Goal: Task Accomplishment & Management: Manage account settings

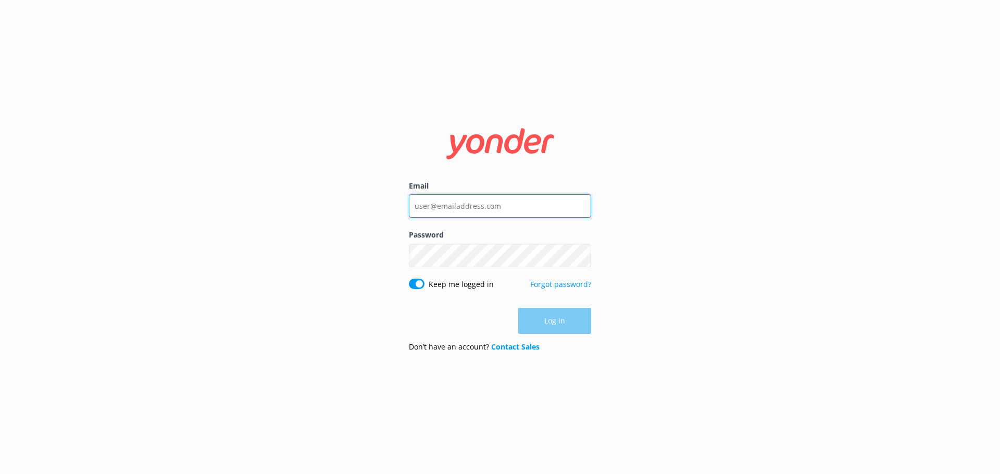
type input "[PERSON_NAME][EMAIL_ADDRESS][DOMAIN_NAME]"
click at [570, 324] on div "Log in" at bounding box center [500, 321] width 182 height 26
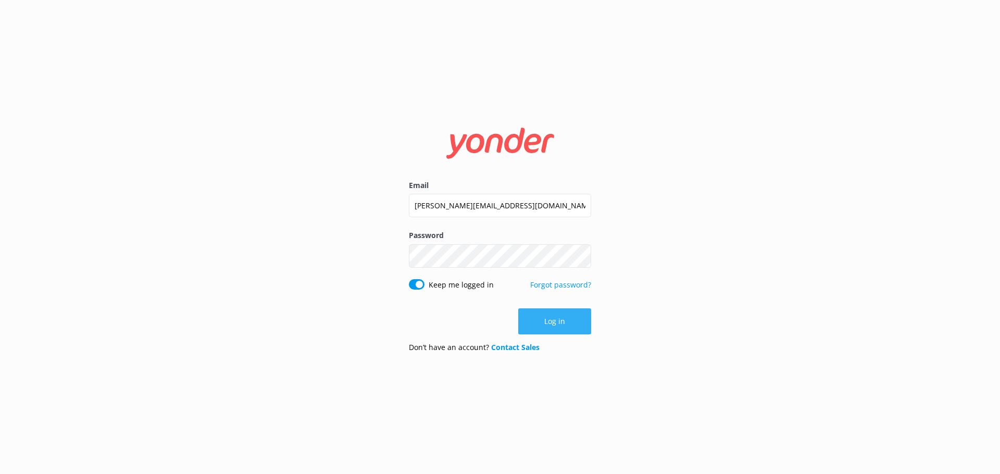
click at [544, 327] on button "Log in" at bounding box center [554, 321] width 73 height 26
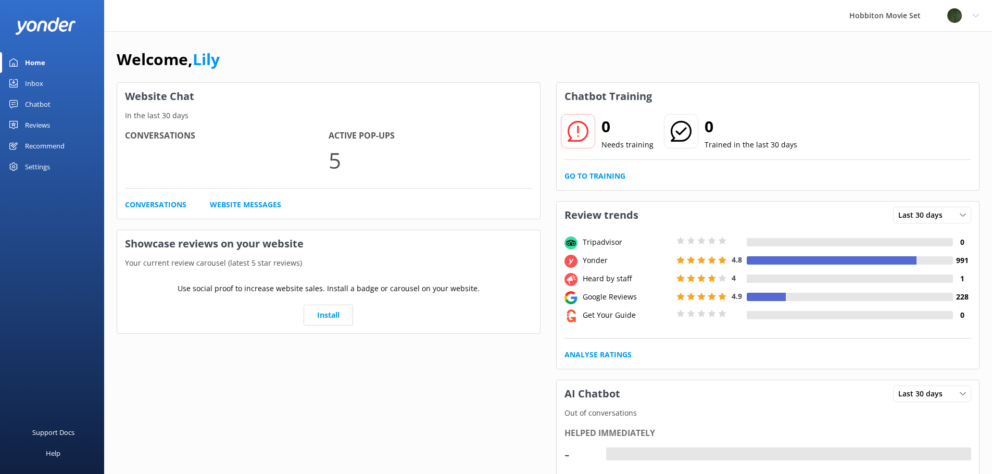
click at [33, 105] on div "Chatbot" at bounding box center [38, 104] width 26 height 21
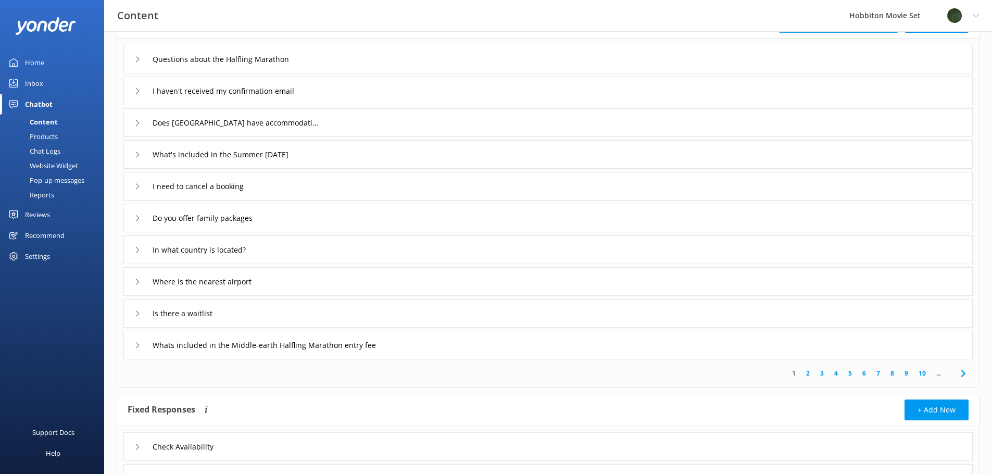
scroll to position [80, 0]
click at [264, 67] on input "What's included in the Summer [DATE]" at bounding box center [230, 59] width 167 height 16
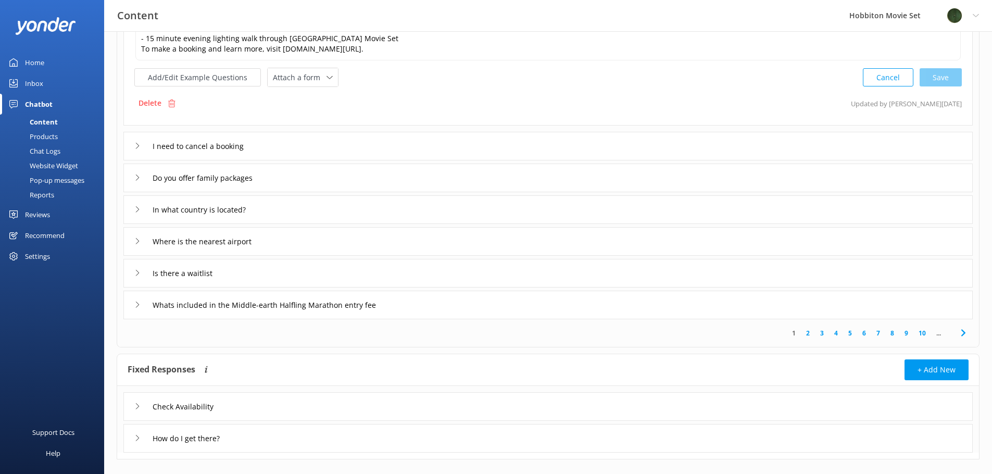
scroll to position [300, 0]
click at [278, 208] on div "In what country is located?" at bounding box center [547, 208] width 849 height 29
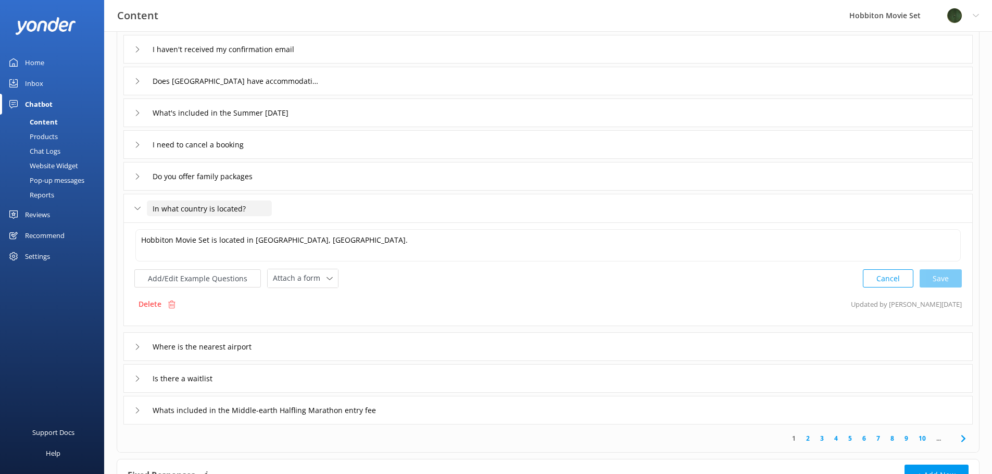
click at [178, 209] on input "In what country is located?" at bounding box center [209, 208] width 125 height 16
drag, startPoint x: 214, startPoint y: 209, endPoint x: 254, endPoint y: 208, distance: 39.6
click at [215, 209] on input "In what country is located?" at bounding box center [209, 208] width 125 height 16
click at [952, 278] on div "Cancel Save" at bounding box center [912, 278] width 99 height 19
type input "In what country is located?"
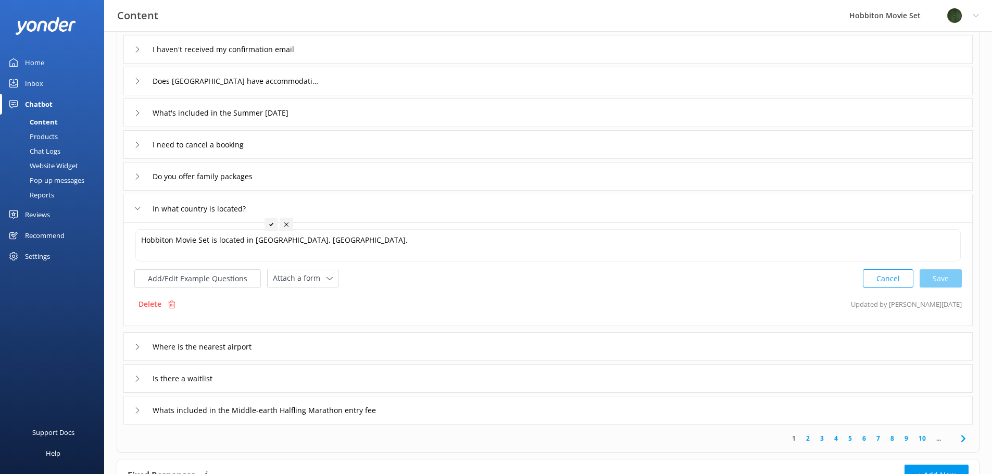
click at [497, 356] on div "Where is the nearest airport" at bounding box center [547, 346] width 849 height 29
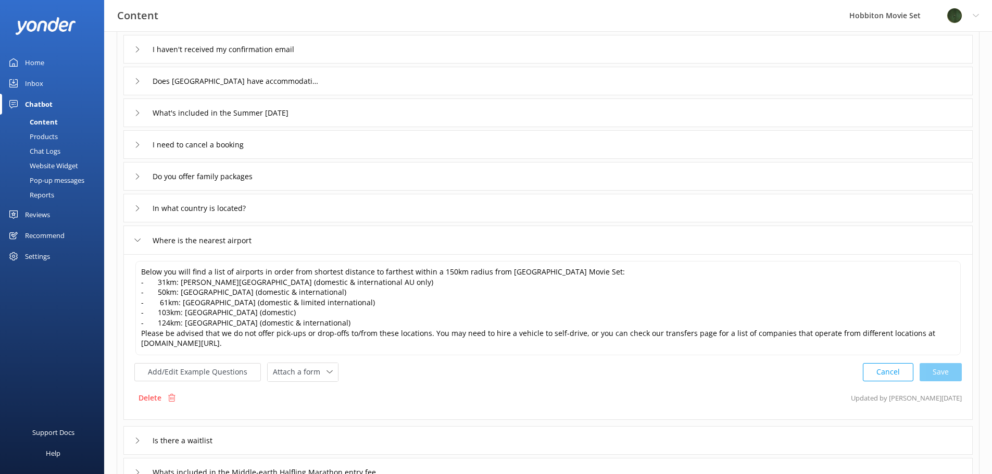
click at [347, 242] on div "Where is the nearest airport" at bounding box center [547, 239] width 849 height 29
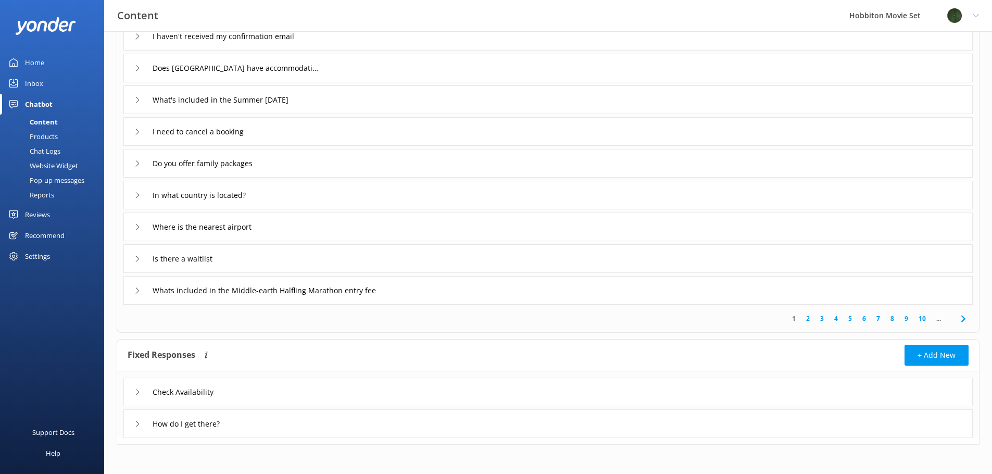
scroll to position [136, 0]
click at [167, 389] on input "Check Availability" at bounding box center [193, 390] width 92 height 16
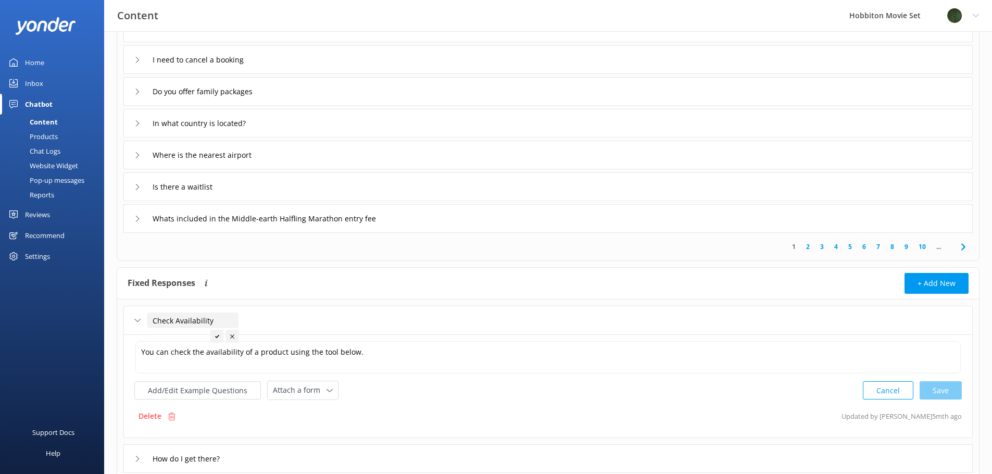
scroll to position [214, 0]
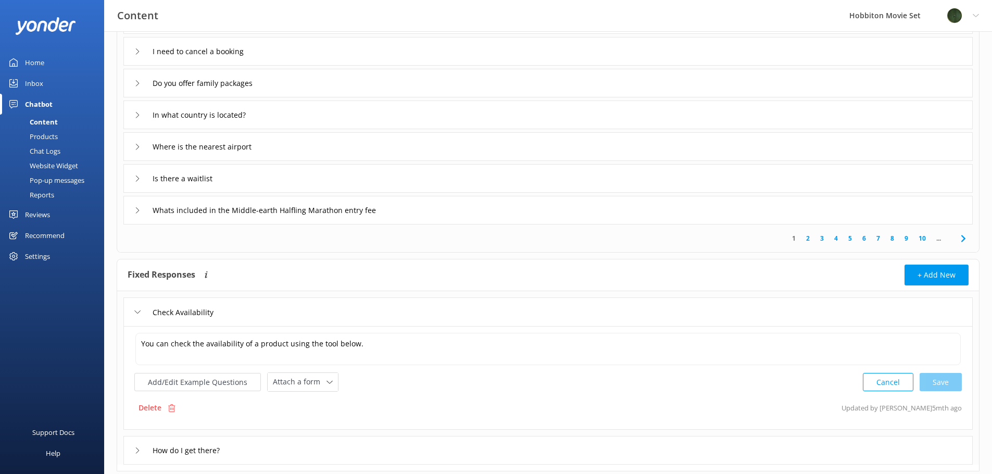
click at [455, 311] on div "Check Availability" at bounding box center [547, 311] width 849 height 29
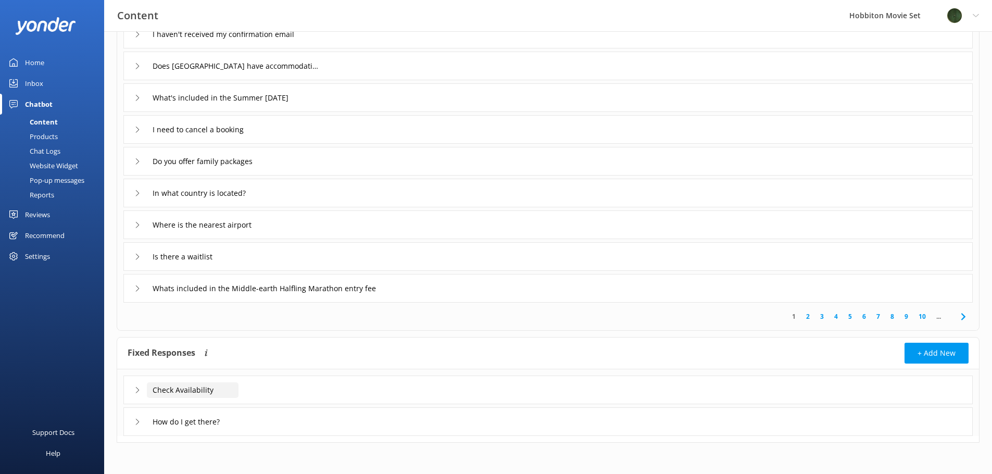
click at [232, 385] on input "Check Availability" at bounding box center [193, 390] width 92 height 16
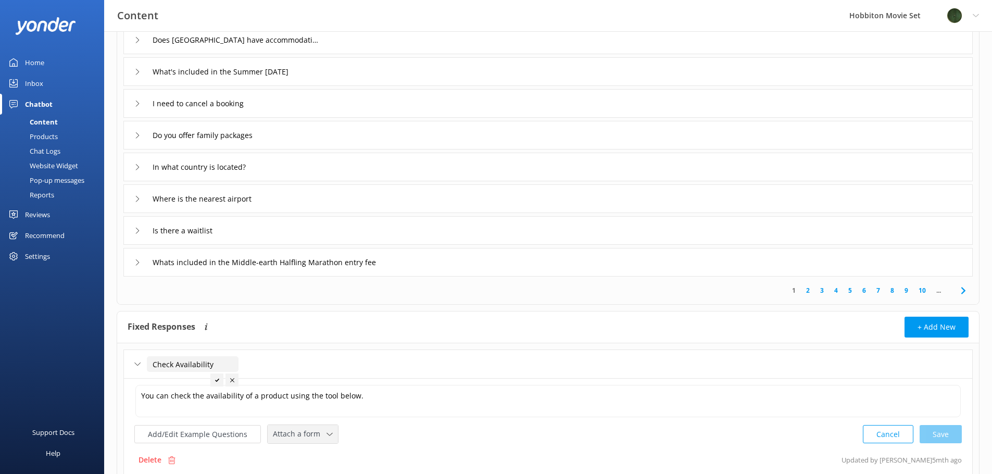
scroll to position [187, 0]
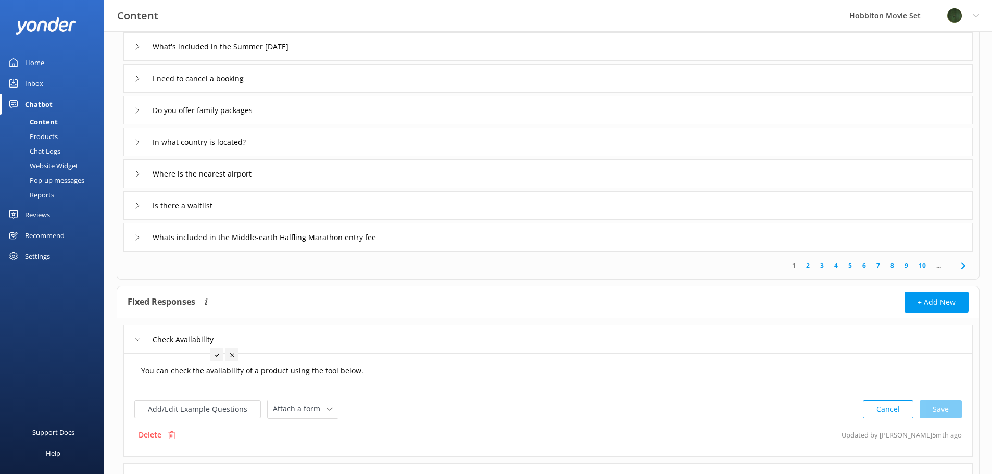
click at [345, 378] on textarea "You can check the availability of a product using the tool below." at bounding box center [547, 376] width 825 height 32
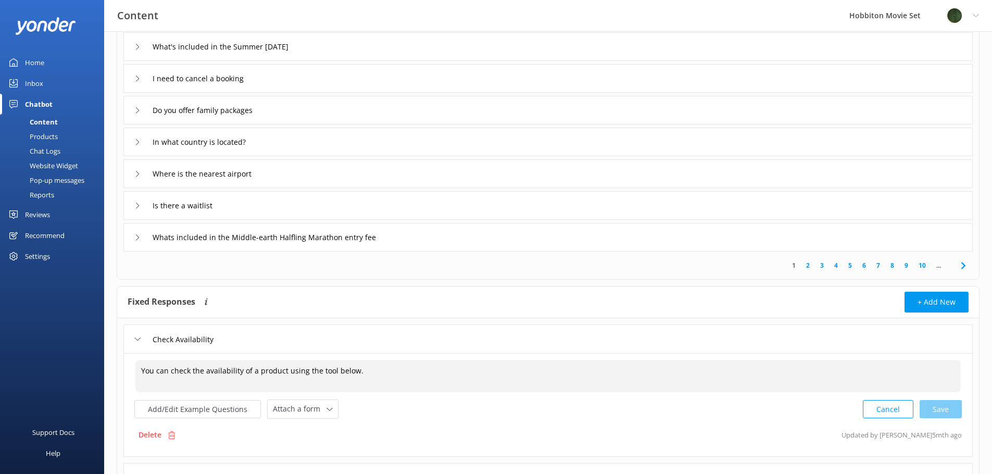
click at [344, 372] on textarea "You can check the availability of a product using the tool below." at bounding box center [547, 376] width 825 height 32
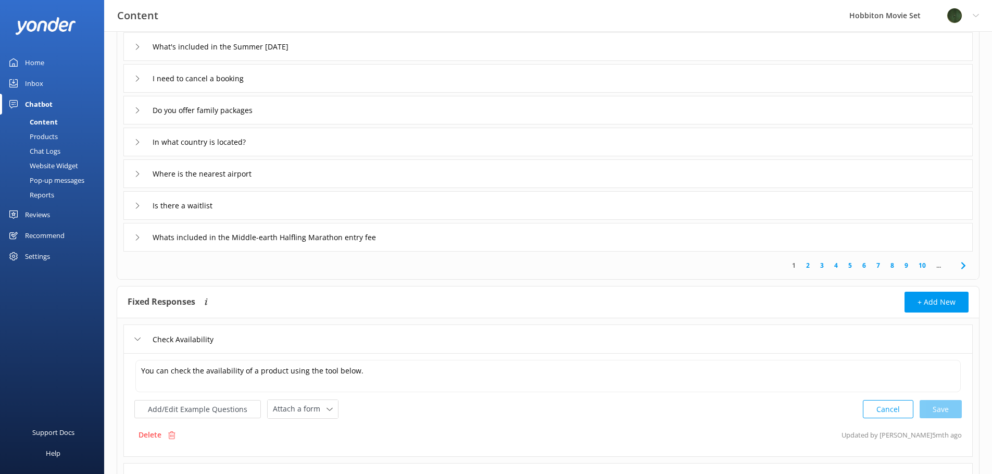
click at [153, 430] on p "Delete" at bounding box center [149, 434] width 23 height 11
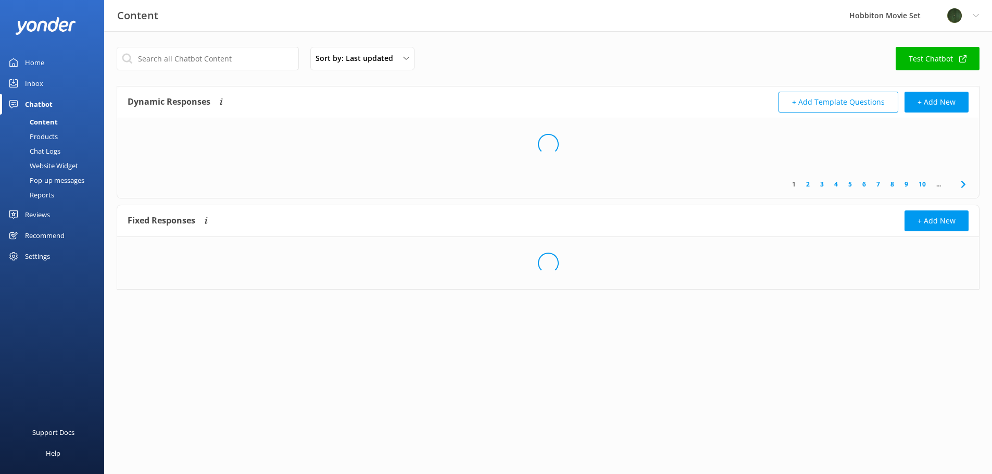
scroll to position [0, 0]
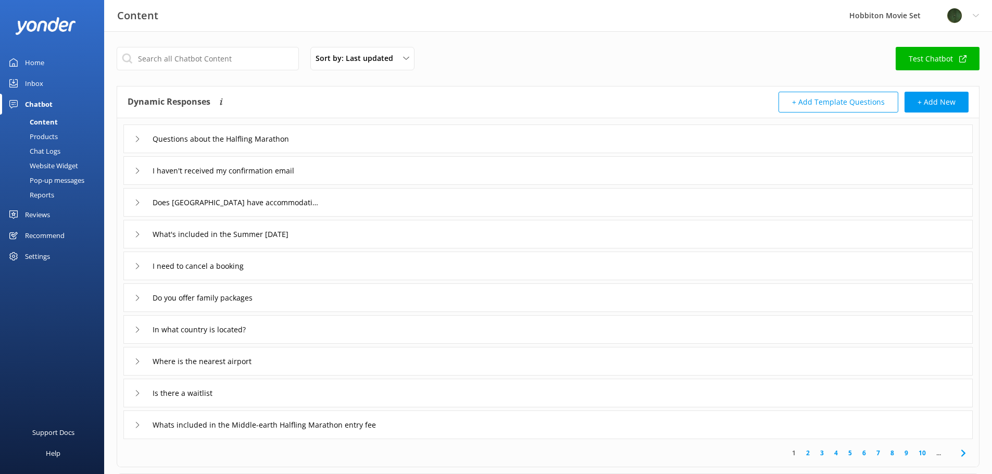
scroll to position [105, 0]
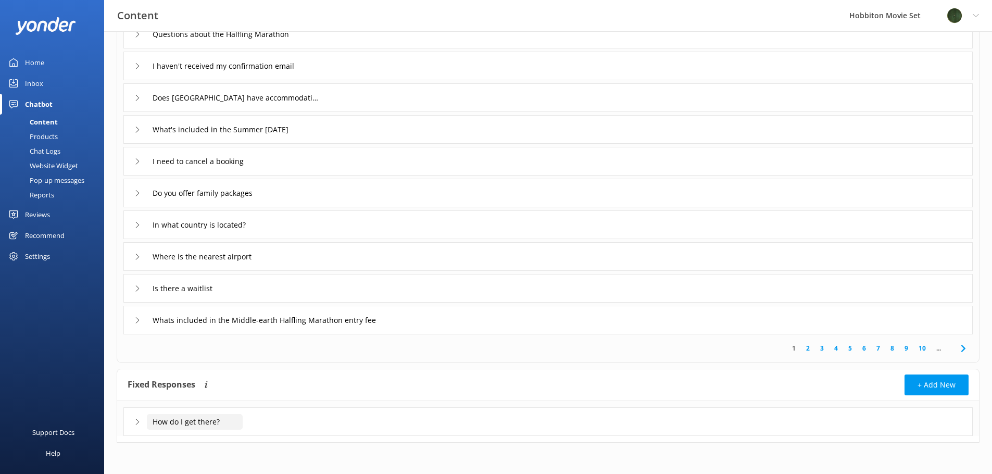
click at [230, 421] on input "How do I get there?" at bounding box center [195, 422] width 96 height 16
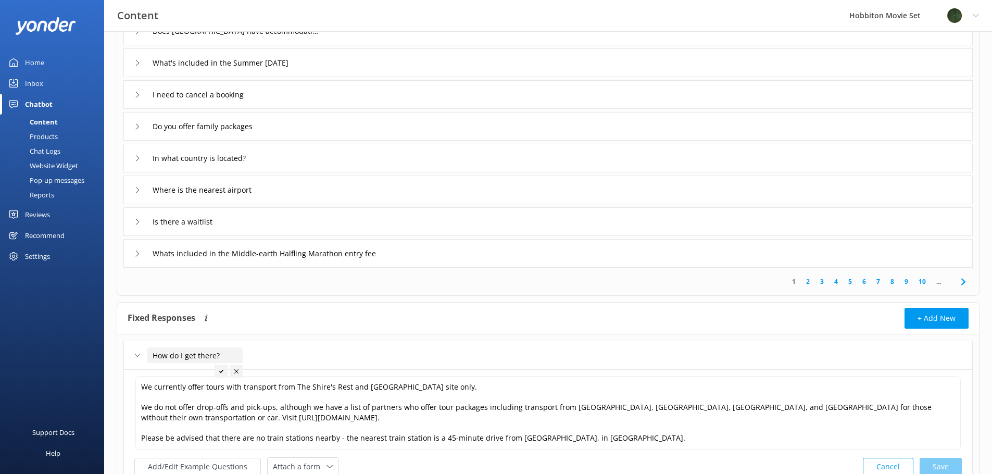
scroll to position [205, 0]
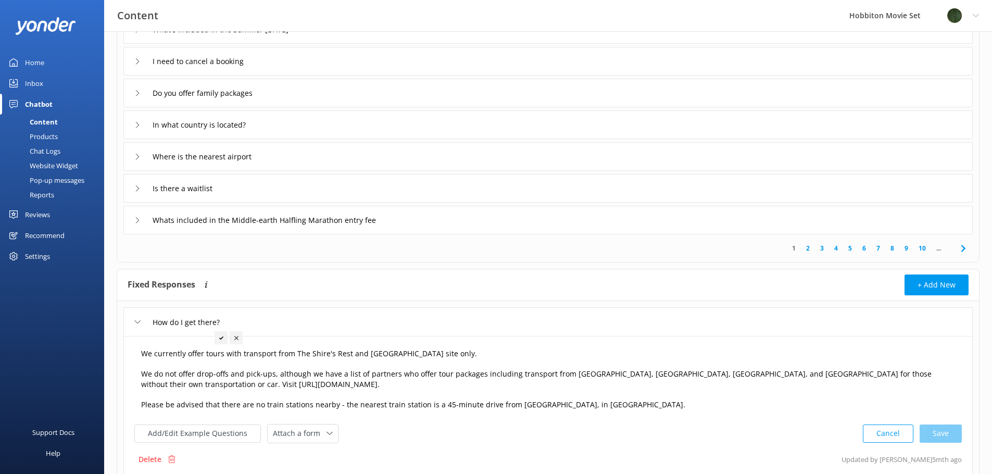
click at [400, 354] on textarea "We currently offer tours with transport from The Shire's Rest and [GEOGRAPHIC_D…" at bounding box center [547, 380] width 825 height 74
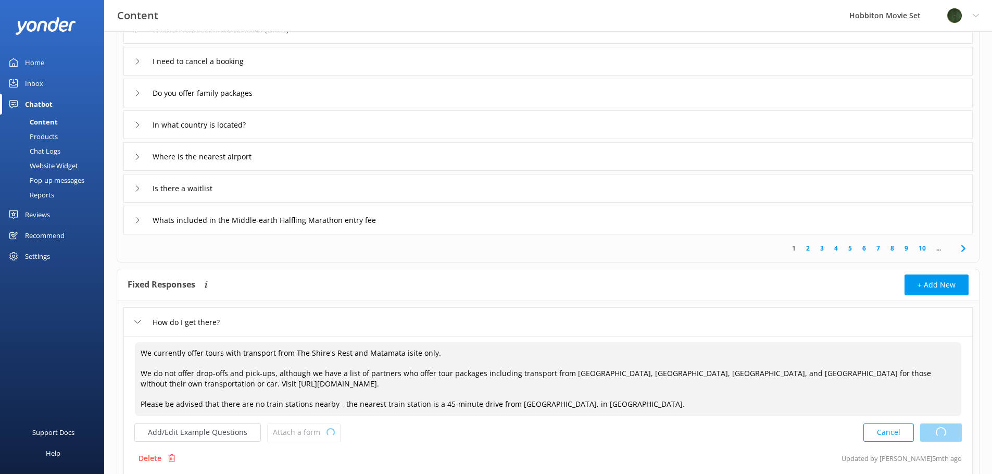
click at [943, 432] on div "Cancel Loading.." at bounding box center [912, 432] width 98 height 19
type textarea "We currently offer tours with transport from The Shire's Rest and Matamata isit…"
click at [966, 251] on icon at bounding box center [963, 248] width 12 height 12
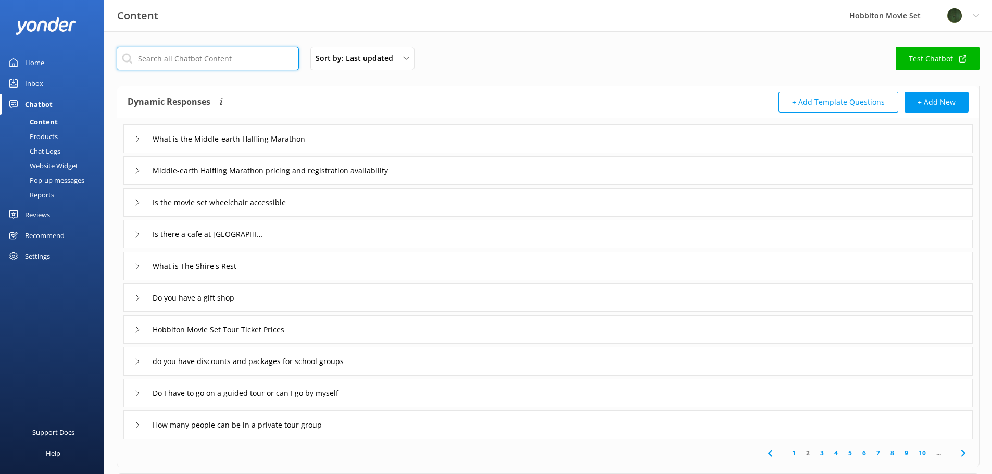
click at [270, 61] on input "text" at bounding box center [208, 58] width 182 height 23
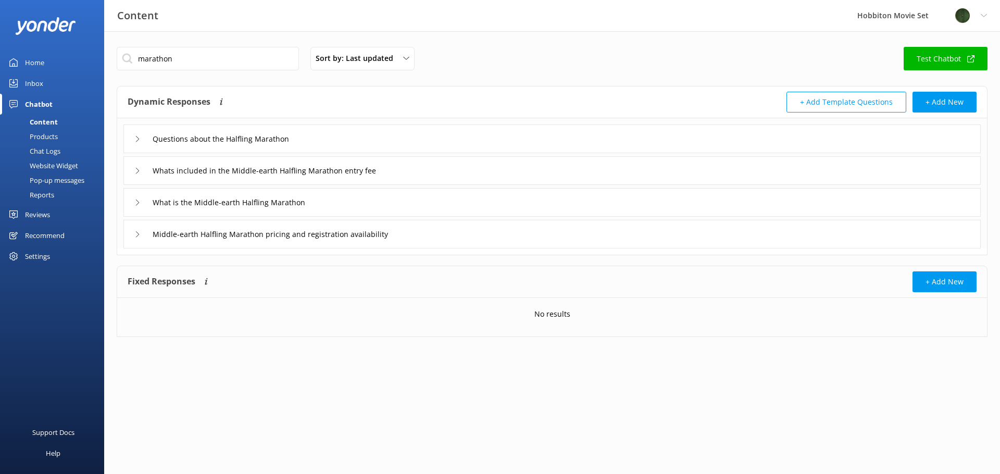
click at [362, 140] on div "Questions about the Halfling Marathon" at bounding box center [551, 138] width 857 height 29
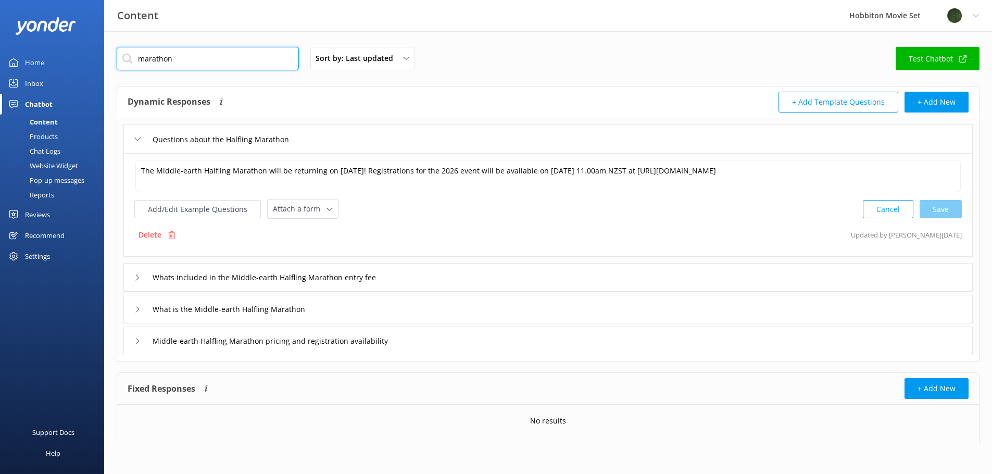
drag, startPoint x: 201, startPoint y: 57, endPoint x: 104, endPoint y: 53, distance: 97.4
click at [104, 53] on div "marathon Sort by: Last updated Title Last updated Test Chatbot Dynamic Response…" at bounding box center [548, 253] width 888 height 444
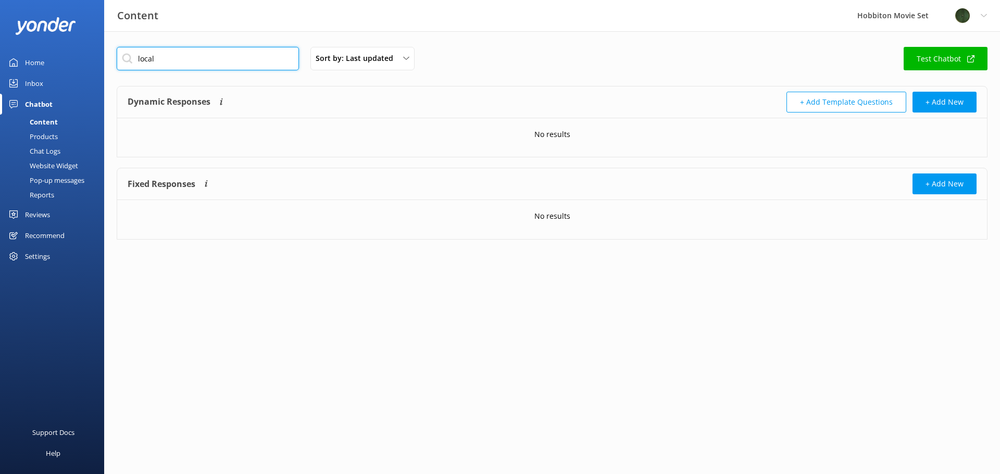
type input "local"
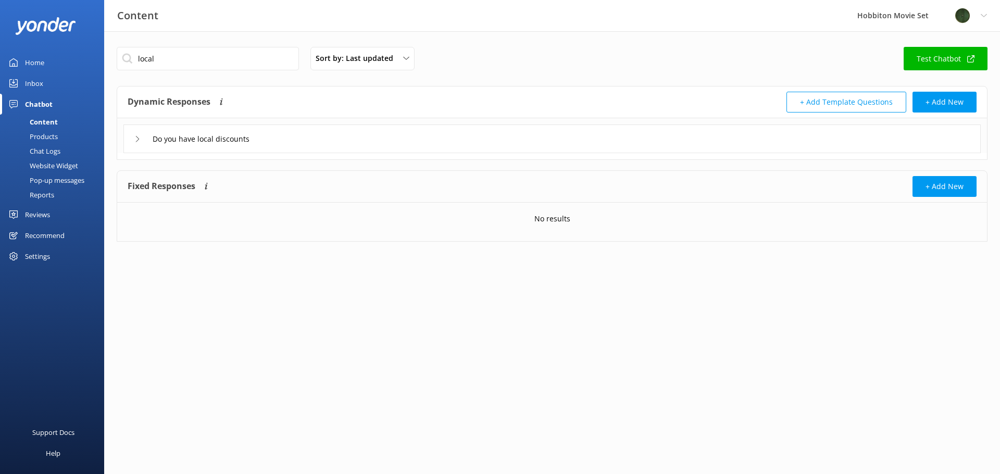
click at [282, 138] on div "Do you have local discounts" at bounding box center [551, 138] width 857 height 29
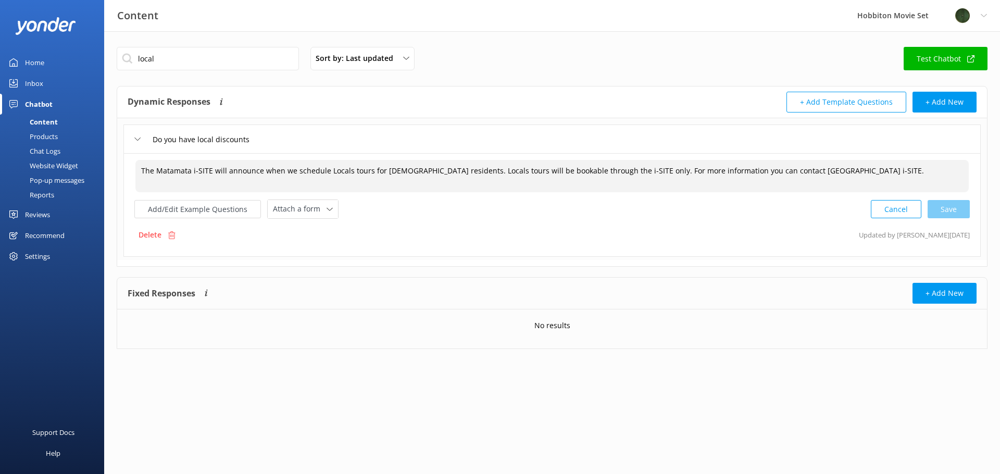
click at [210, 170] on textarea "The Matamata i-SITE will announce when we schedule Locals tours for [DEMOGRAPHI…" at bounding box center [551, 176] width 833 height 32
click at [190, 170] on textarea "The Matamata Information Centre will announce when we schedule Locals tours for…" at bounding box center [551, 176] width 833 height 33
click at [681, 170] on textarea "The Matamata Visitor Information Centre will announce when we schedule Locals t…" at bounding box center [551, 176] width 833 height 33
drag, startPoint x: 933, startPoint y: 171, endPoint x: 960, endPoint y: 175, distance: 26.9
click at [916, 173] on textarea "The Matamata Visitor Information Centre will announce when we schedule Locals t…" at bounding box center [551, 176] width 833 height 33
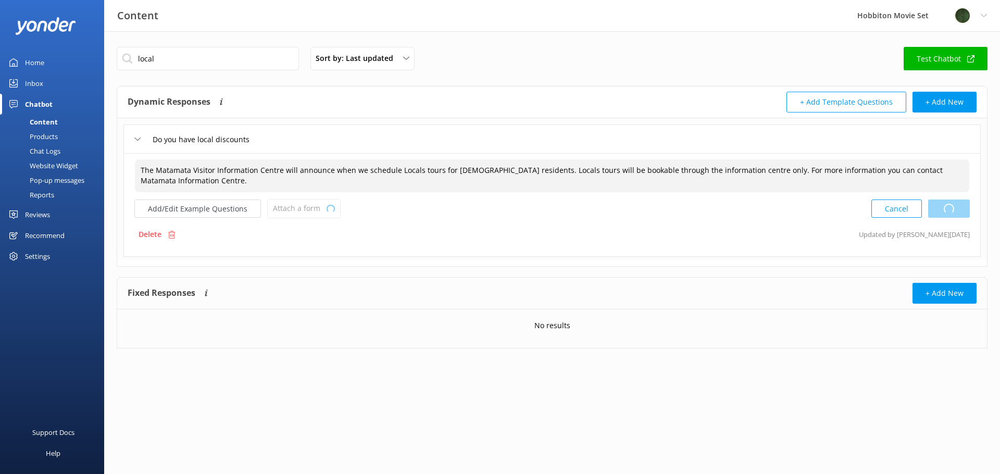
click at [964, 206] on div "Cancel Loading.." at bounding box center [920, 208] width 98 height 19
type textarea "The Matamata Visitor Information Centre will announce when we schedule Locals t…"
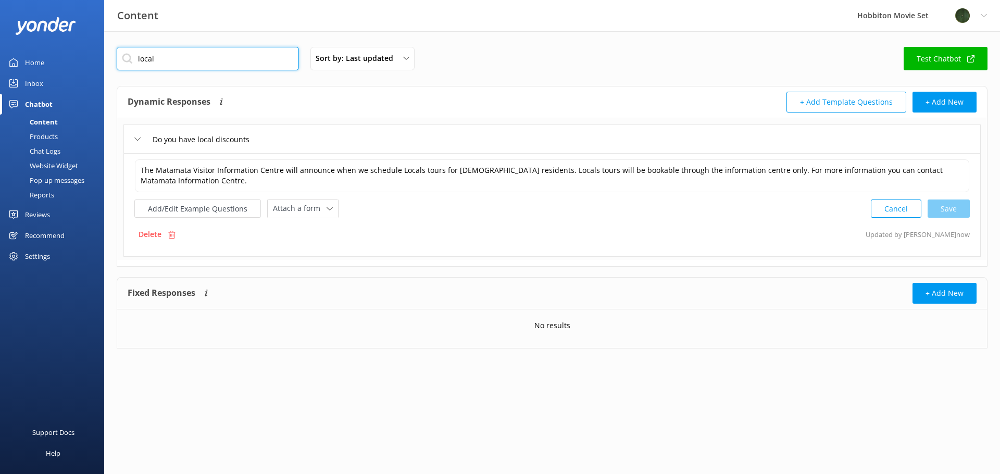
click at [234, 65] on input "local" at bounding box center [208, 58] width 182 height 23
type input "l"
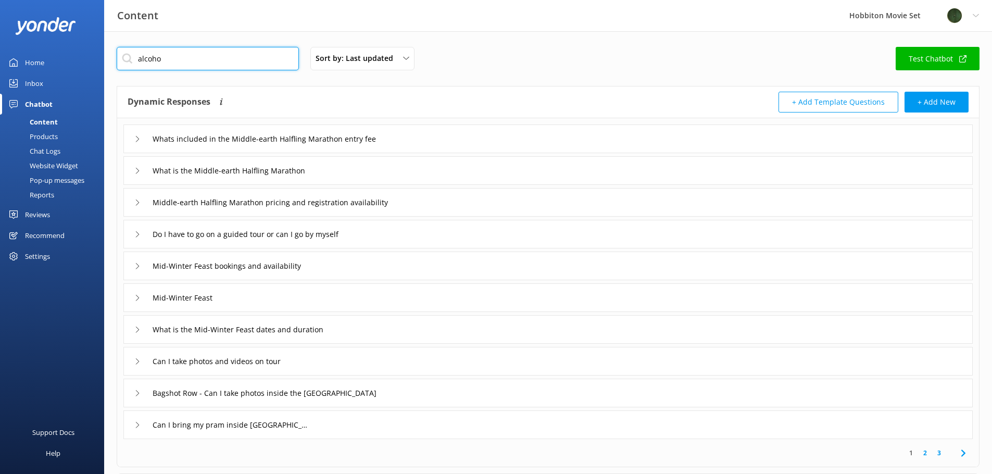
type input "alcohol"
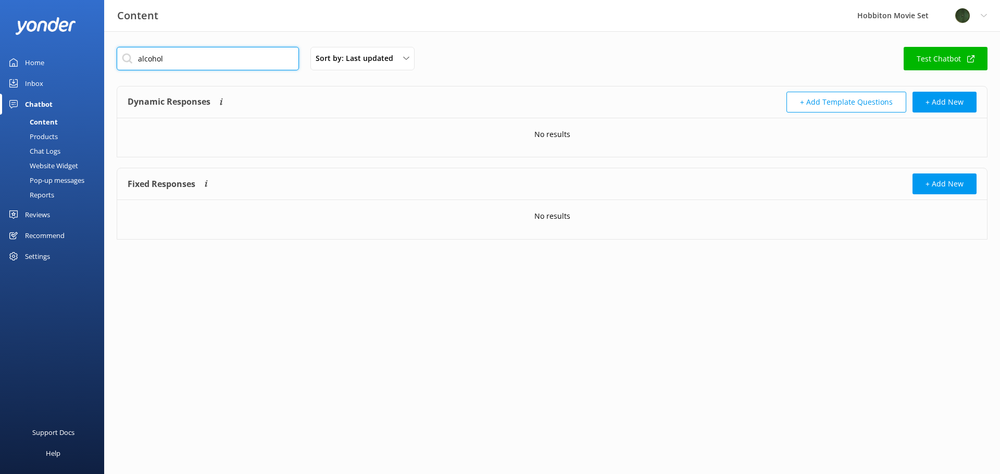
drag, startPoint x: 87, startPoint y: 60, endPoint x: 81, endPoint y: 61, distance: 5.9
click at [81, 61] on div "Content Hobbiton Movie Set Profile Settings Logout Home Inbox Chatbot Content P…" at bounding box center [500, 150] width 1000 height 239
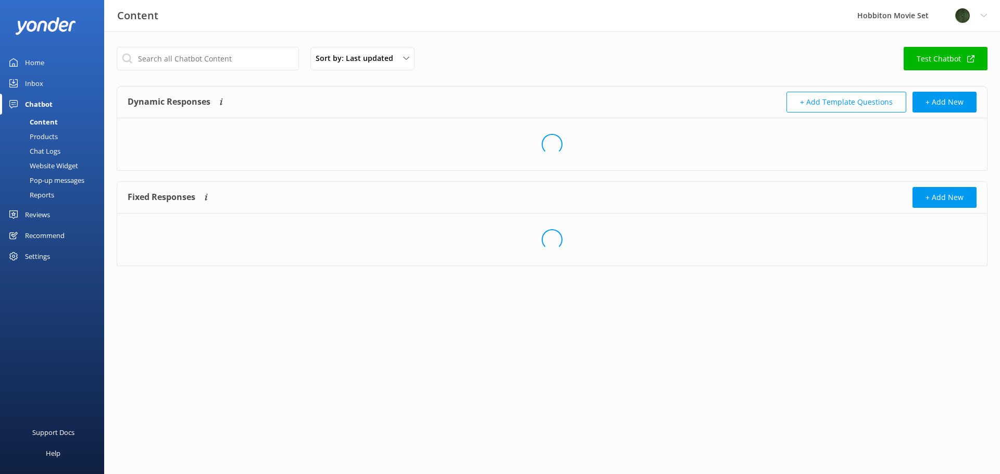
click at [56, 153] on div "Chat Logs" at bounding box center [33, 151] width 54 height 15
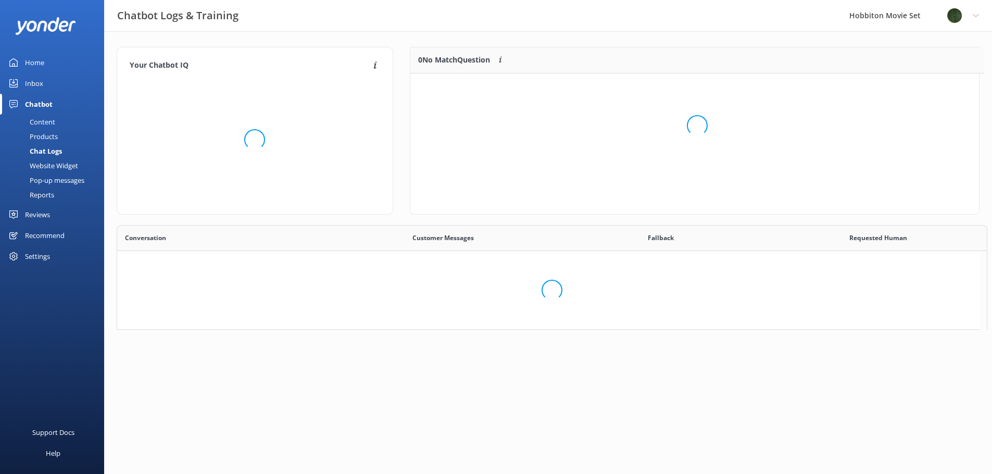
scroll to position [8, 8]
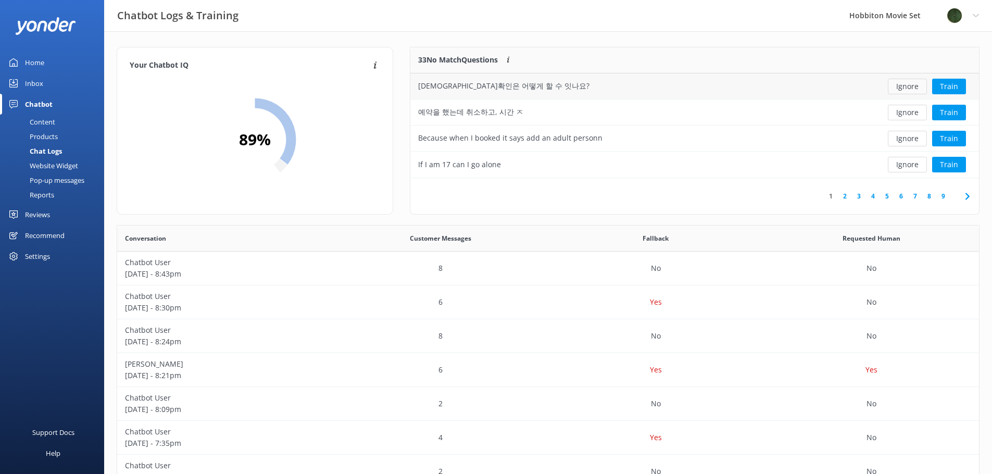
click at [910, 88] on button "Ignore" at bounding box center [907, 87] width 39 height 16
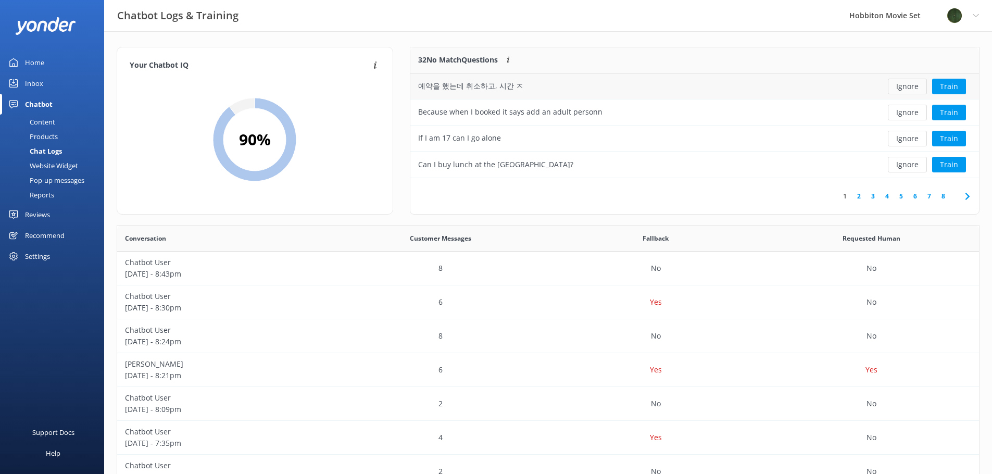
click at [906, 87] on button "Ignore" at bounding box center [907, 87] width 39 height 16
click at [904, 113] on button "Ignore" at bounding box center [907, 113] width 39 height 16
click at [902, 113] on button "Ignore" at bounding box center [907, 113] width 39 height 16
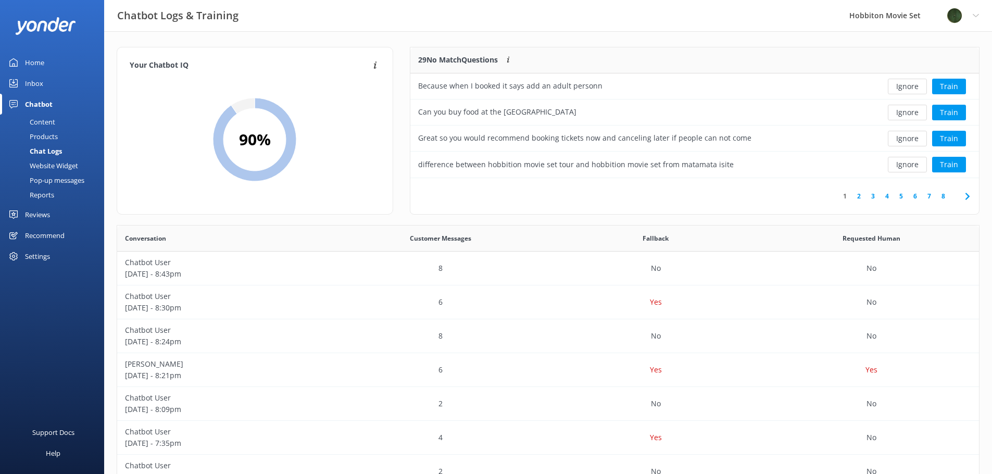
click at [902, 113] on button "Ignore" at bounding box center [907, 113] width 39 height 16
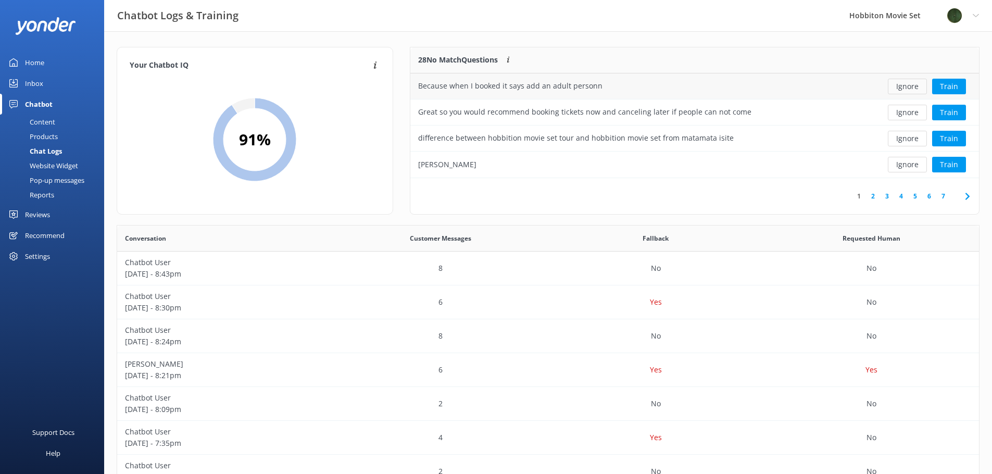
click at [906, 89] on button "Ignore" at bounding box center [907, 87] width 39 height 16
click at [912, 88] on button "Ignore" at bounding box center [907, 87] width 39 height 16
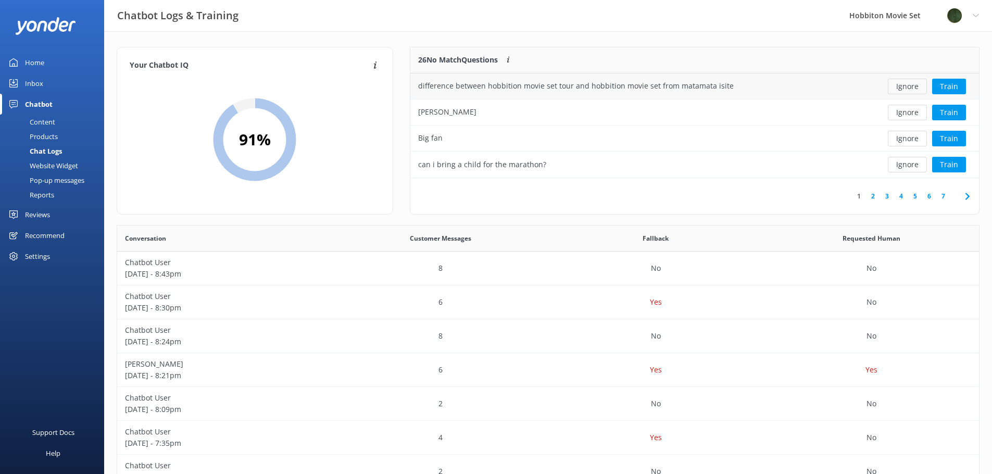
click at [910, 90] on button "Ignore" at bounding box center [907, 87] width 39 height 16
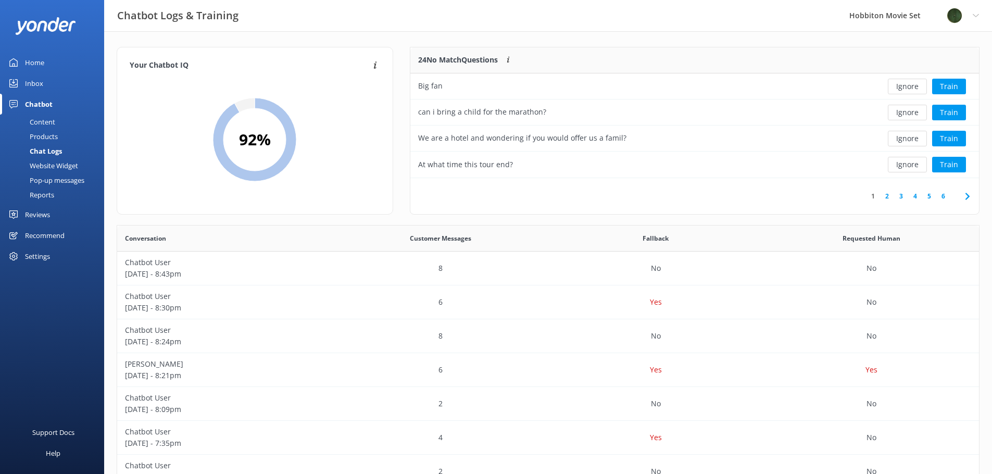
click at [910, 90] on button "Ignore" at bounding box center [907, 87] width 39 height 16
click at [908, 90] on button "Ignore" at bounding box center [907, 87] width 39 height 16
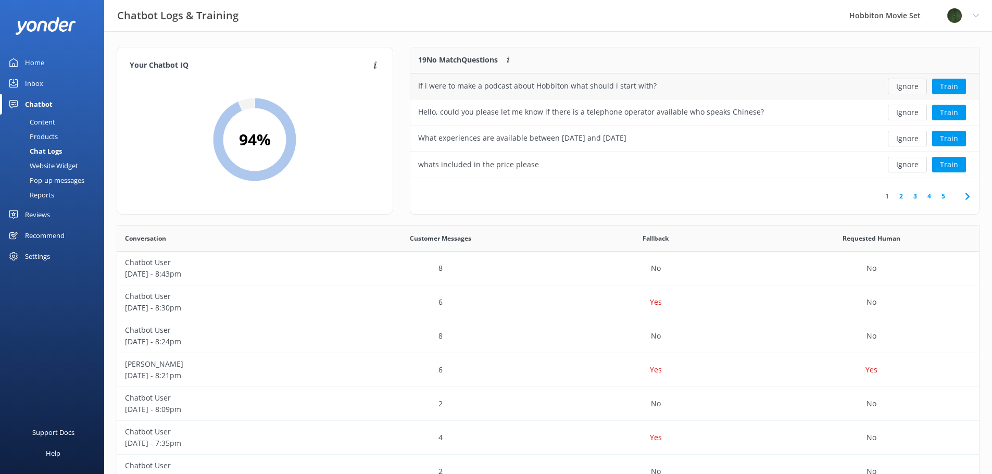
click at [908, 90] on button "Ignore" at bounding box center [907, 87] width 39 height 16
click at [909, 90] on button "Ignore" at bounding box center [907, 87] width 39 height 16
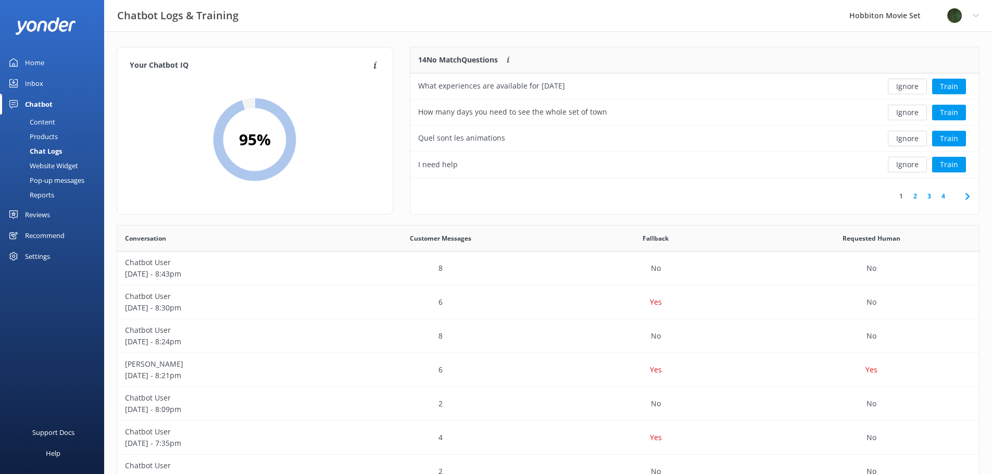
click at [909, 90] on button "Ignore" at bounding box center [907, 87] width 39 height 16
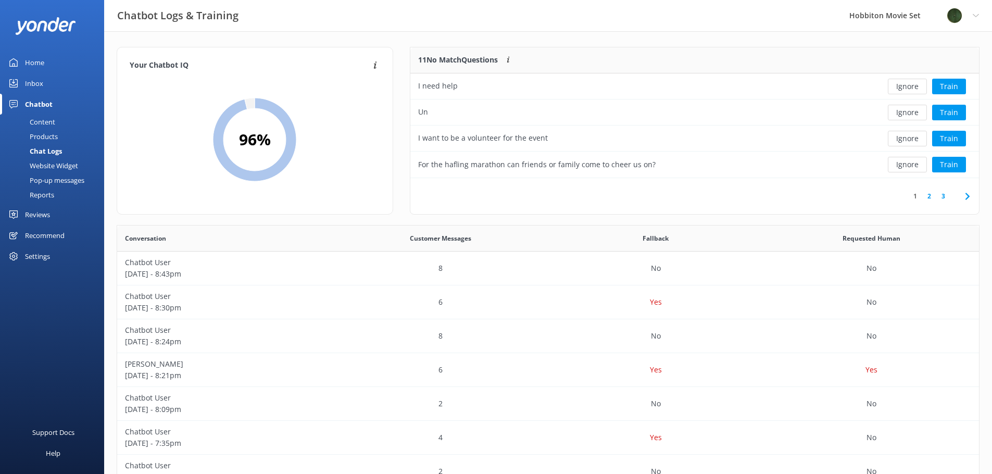
click at [909, 90] on button "Ignore" at bounding box center [907, 87] width 39 height 16
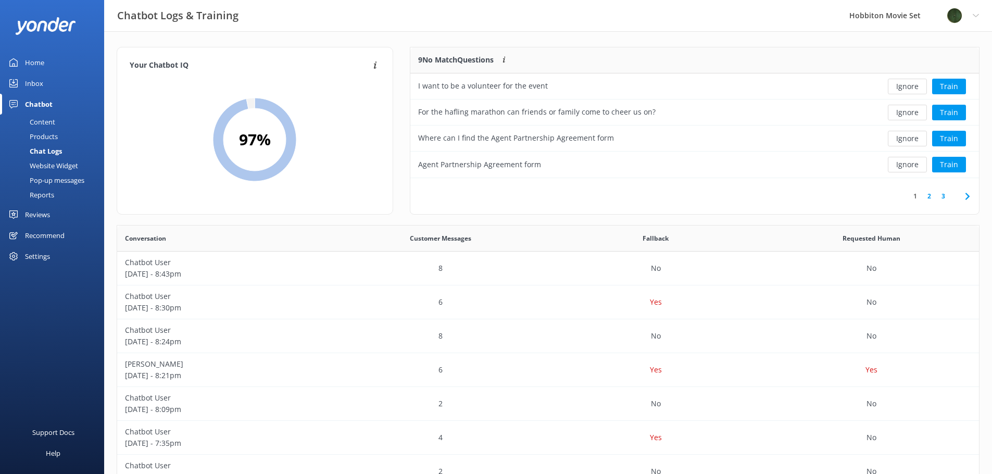
click at [909, 90] on button "Ignore" at bounding box center [907, 87] width 39 height 16
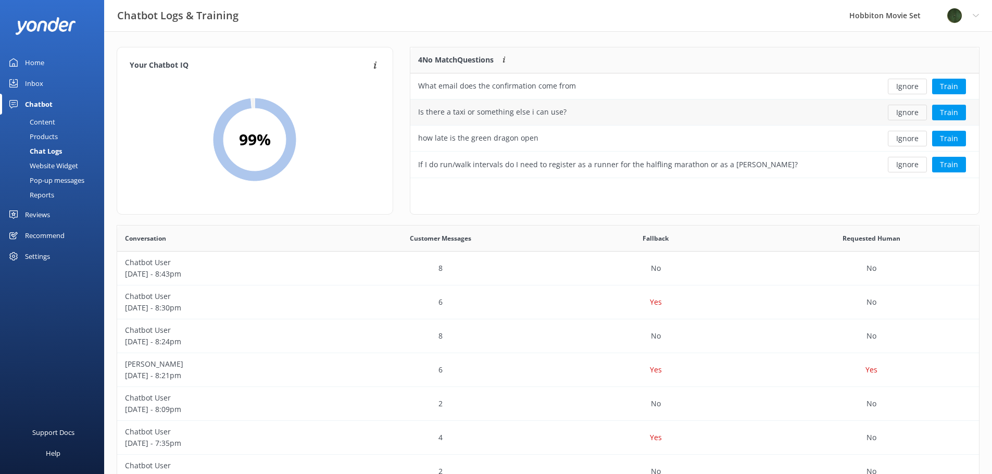
click at [902, 111] on button "Ignore" at bounding box center [907, 113] width 39 height 16
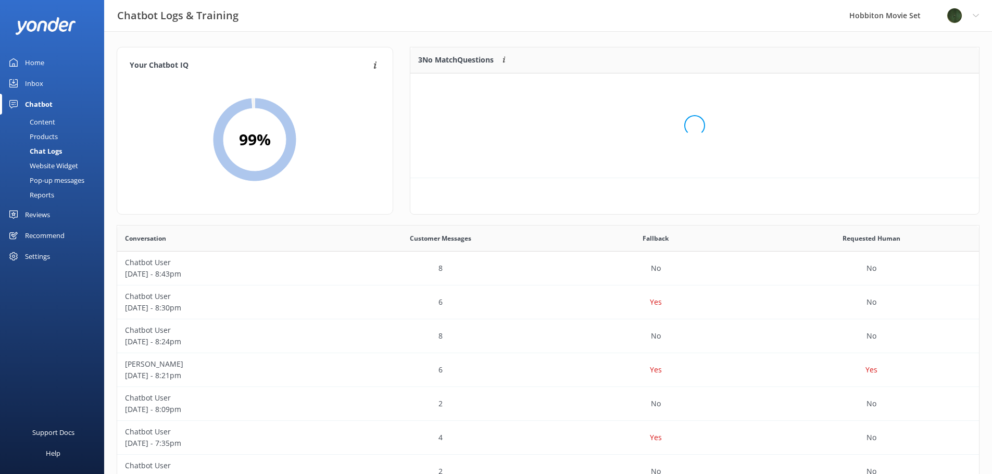
scroll to position [97, 561]
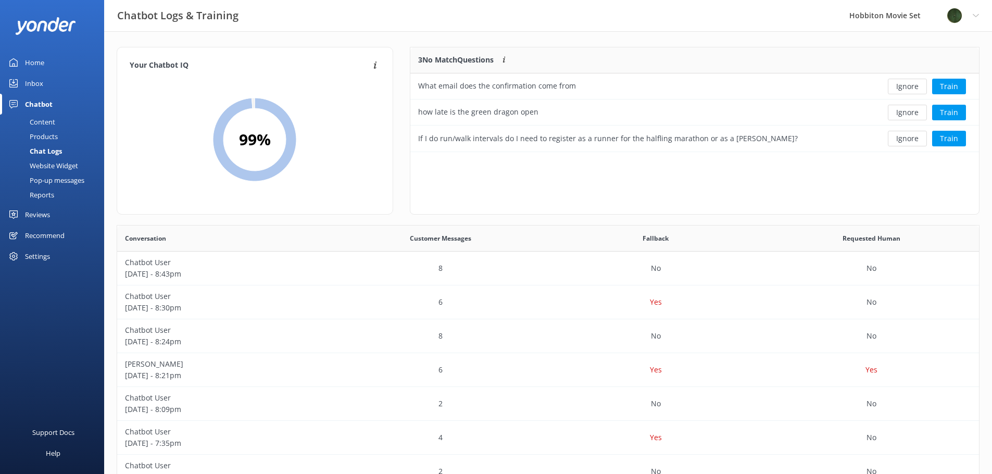
click at [902, 111] on button "Ignore" at bounding box center [907, 113] width 39 height 16
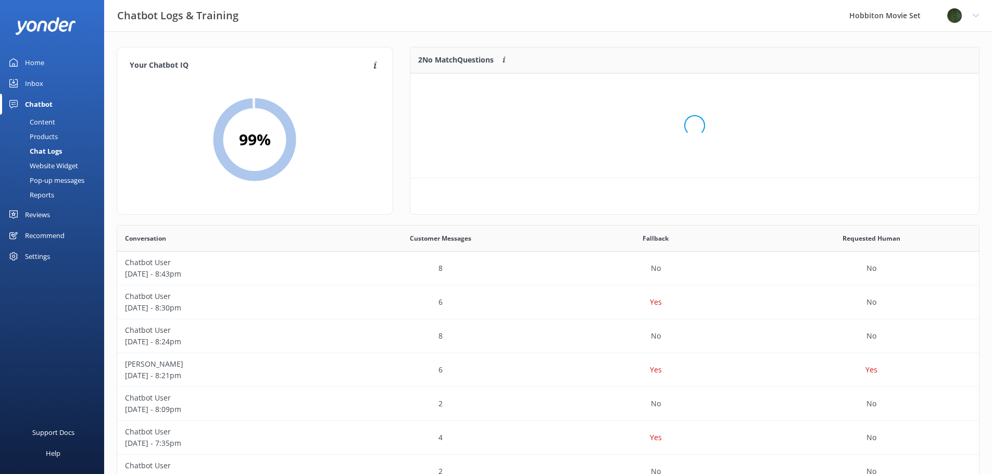
scroll to position [71, 561]
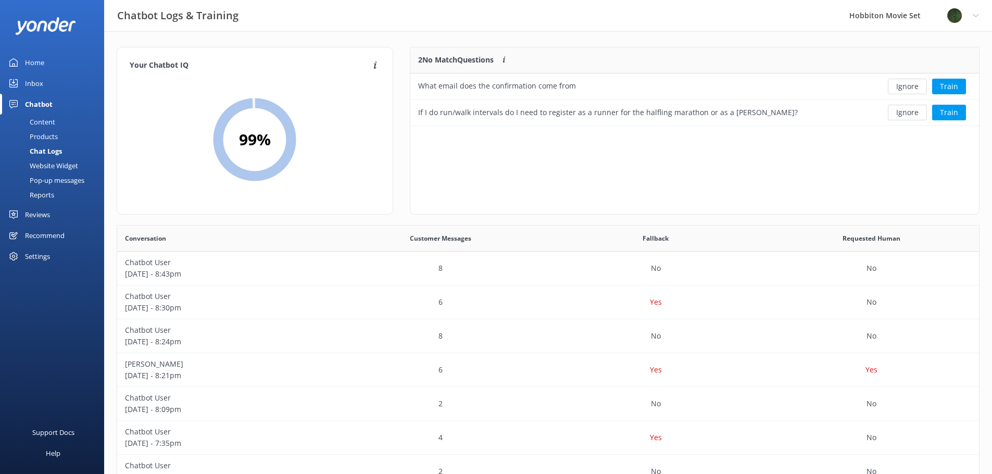
click at [902, 111] on button "Ignore" at bounding box center [907, 113] width 39 height 16
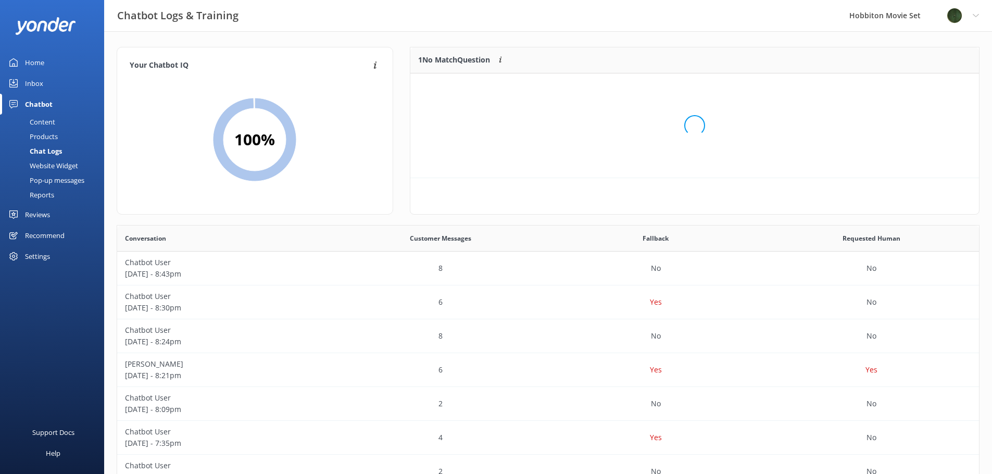
scroll to position [45, 561]
click at [906, 89] on button "Ignore" at bounding box center [907, 87] width 39 height 16
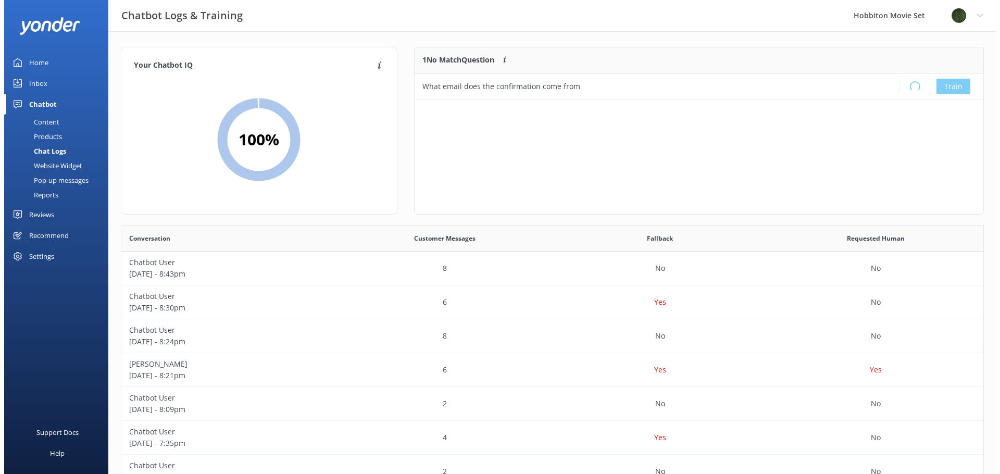
scroll to position [122, 561]
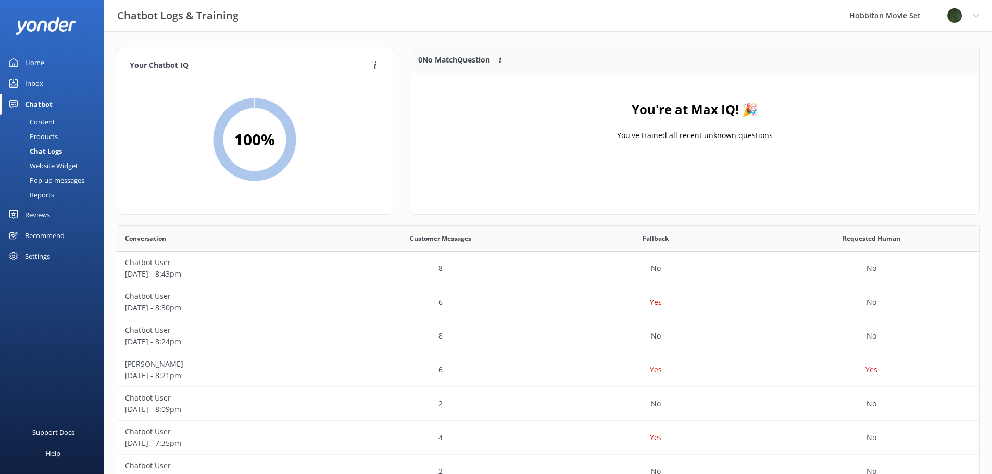
click at [47, 213] on div "Reviews" at bounding box center [37, 214] width 25 height 21
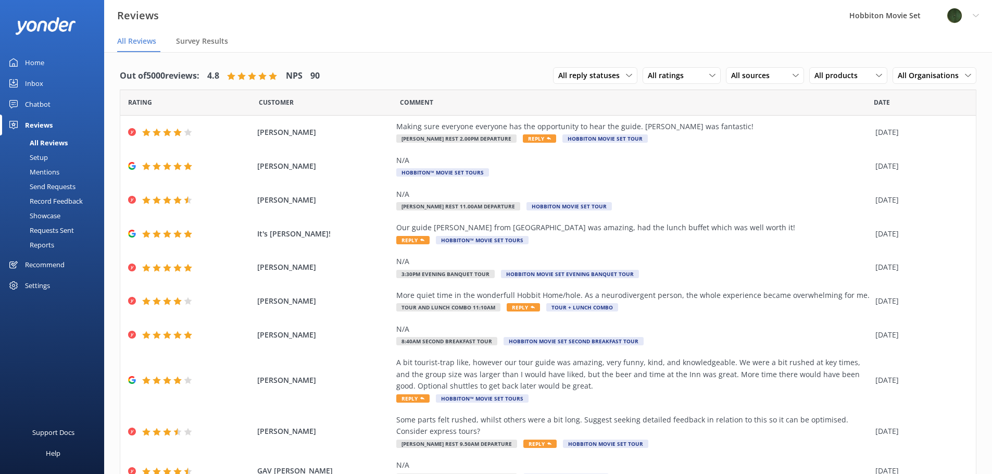
click at [49, 232] on div "Requests Sent" at bounding box center [40, 230] width 68 height 15
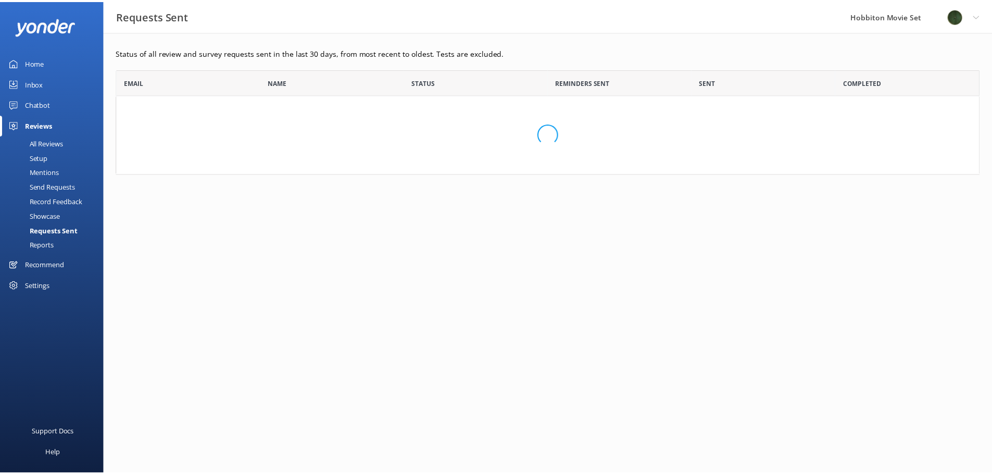
scroll to position [97, 863]
click at [40, 161] on div "Setup" at bounding box center [27, 157] width 42 height 15
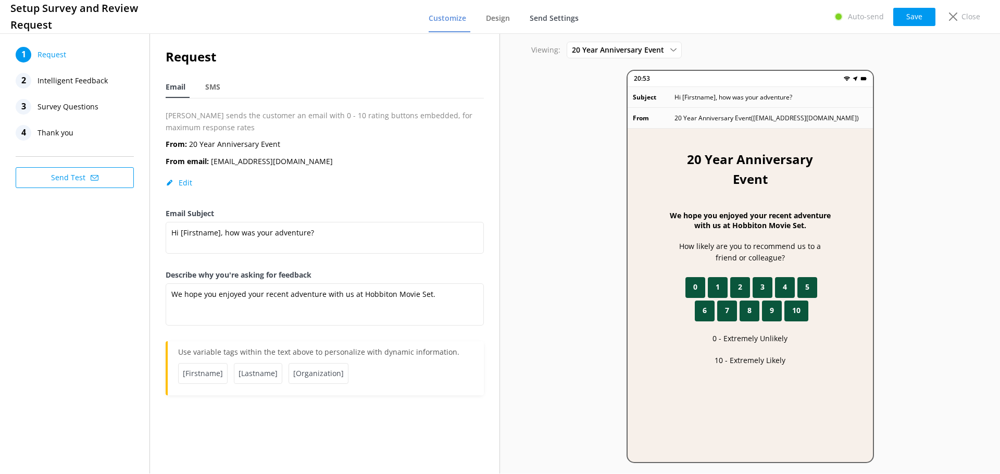
click at [545, 16] on span "Send Settings" at bounding box center [553, 18] width 49 height 10
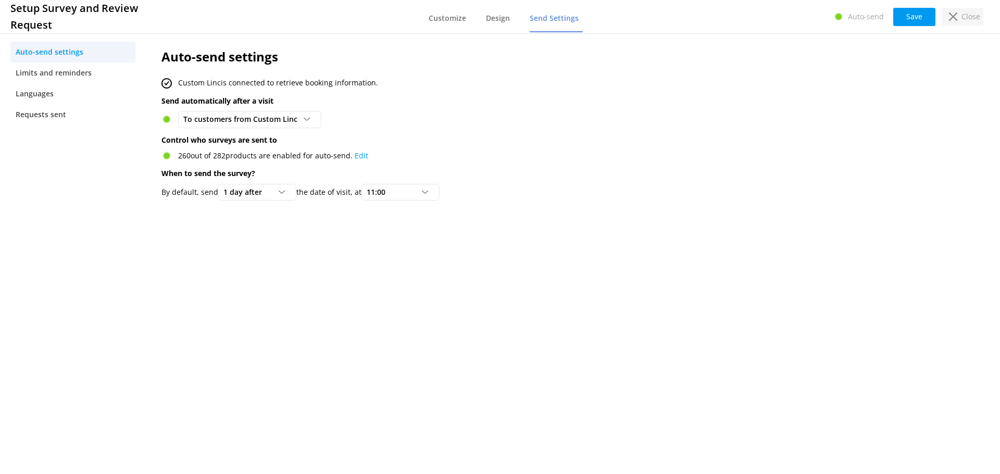
click at [978, 17] on p "Close" at bounding box center [970, 16] width 19 height 11
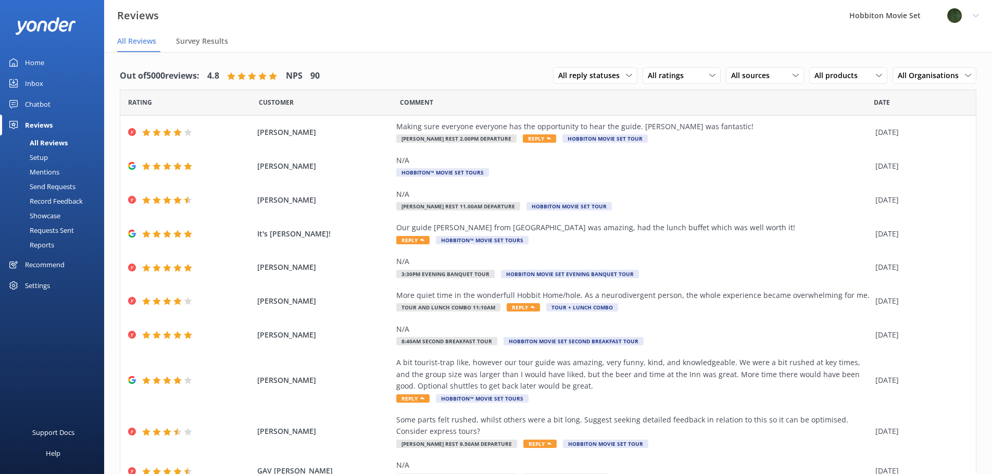
click at [43, 158] on div "Setup" at bounding box center [27, 157] width 42 height 15
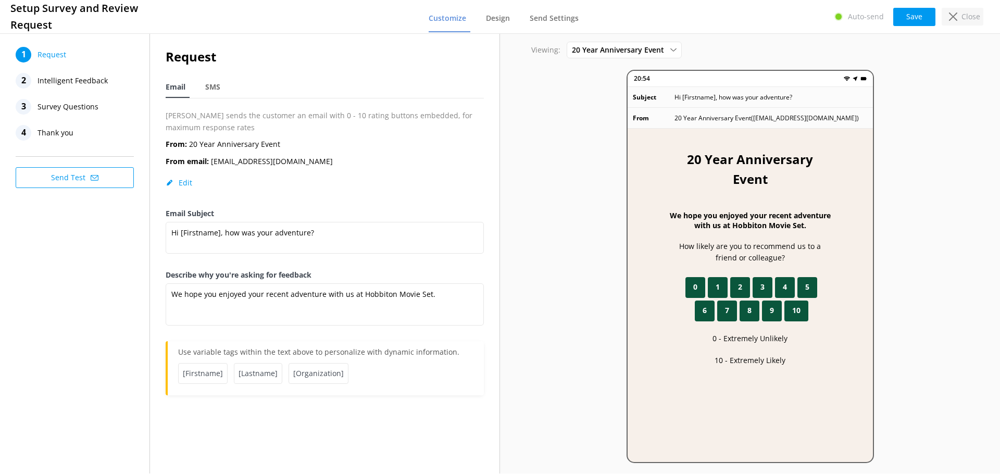
click at [963, 17] on p "Close" at bounding box center [970, 16] width 19 height 11
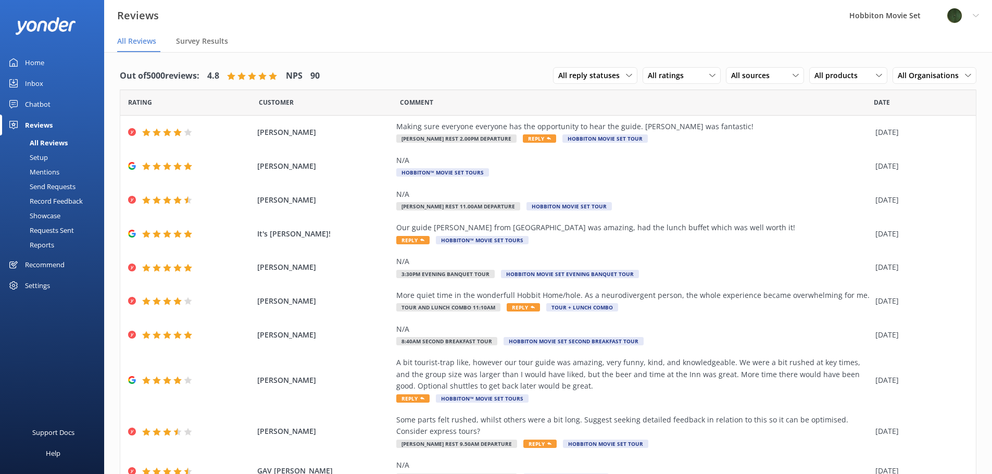
click at [42, 284] on div "Settings" at bounding box center [37, 285] width 25 height 21
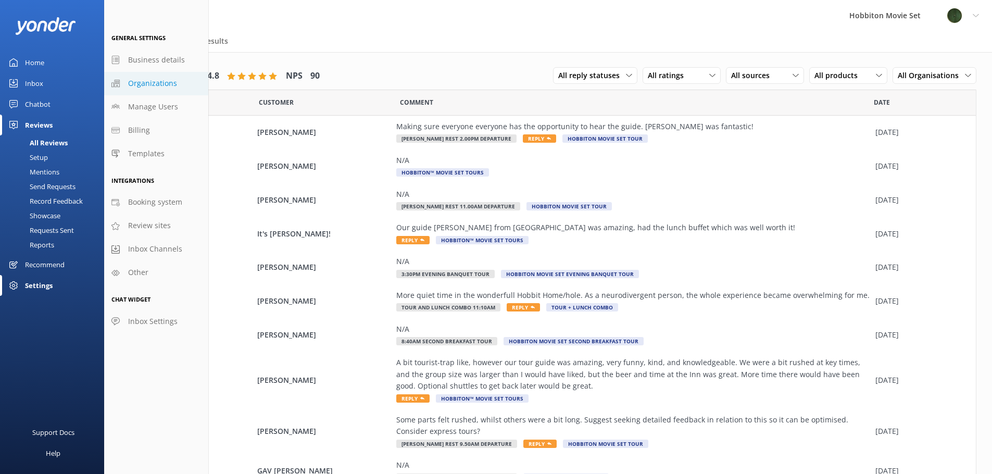
click at [146, 80] on span "Organizations" at bounding box center [152, 83] width 49 height 11
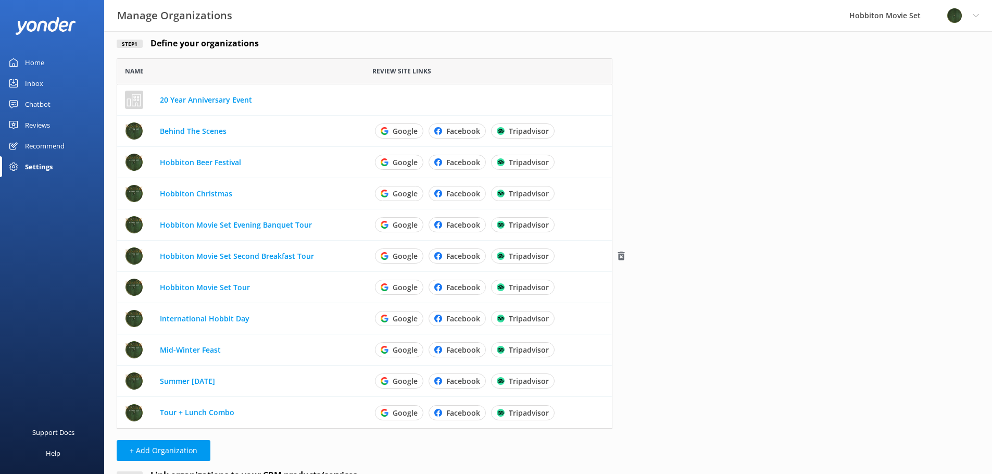
scroll to position [65, 0]
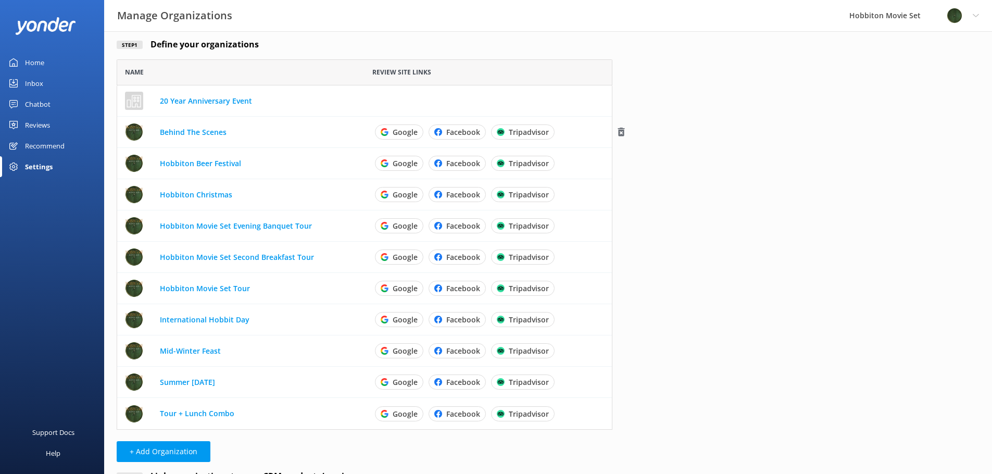
click at [186, 135] on link "Behind The Scenes" at bounding box center [193, 132] width 67 height 10
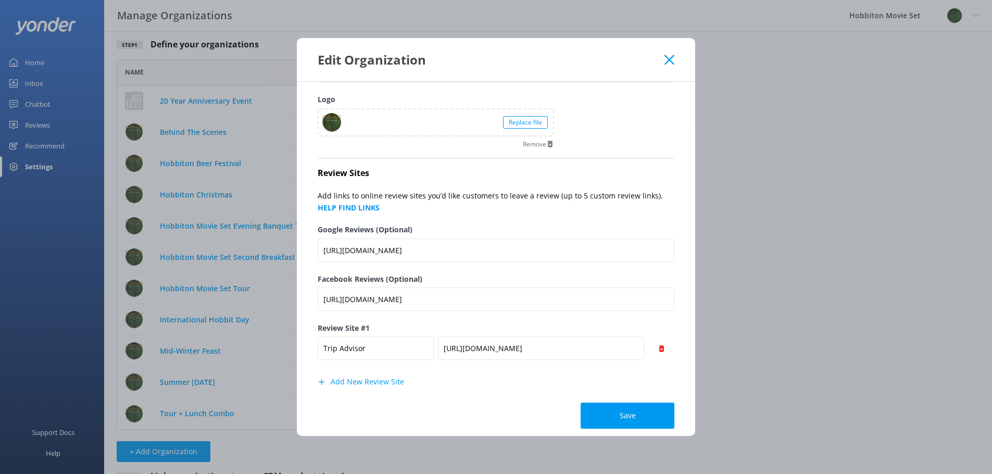
scroll to position [61, 0]
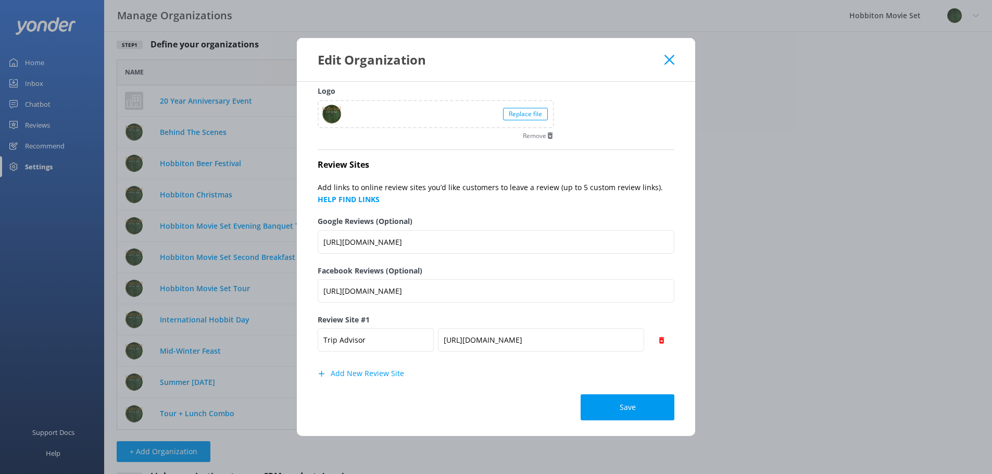
click at [267, 436] on div "Edit Organization Organization Name Behind The Scenes Logo Replace file Remove …" at bounding box center [496, 237] width 992 height 474
click at [671, 62] on use at bounding box center [669, 60] width 10 height 10
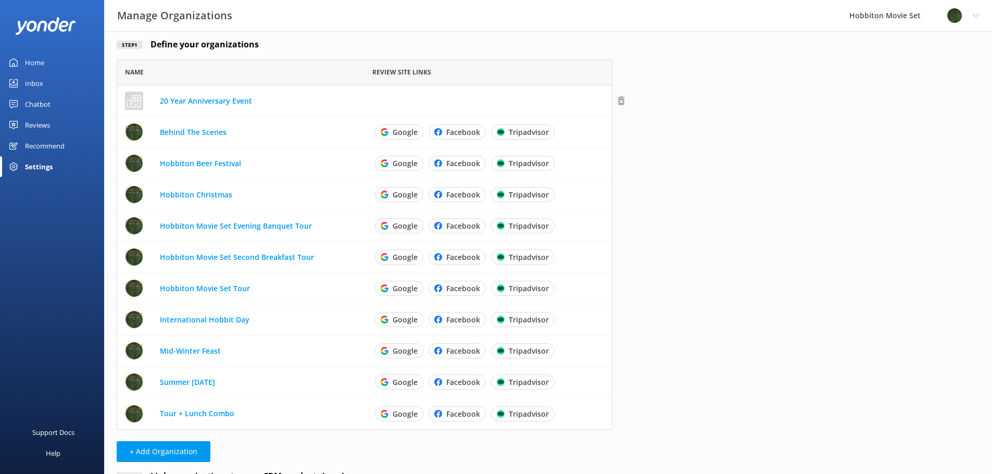
click at [622, 99] on use "row" at bounding box center [620, 100] width 7 height 9
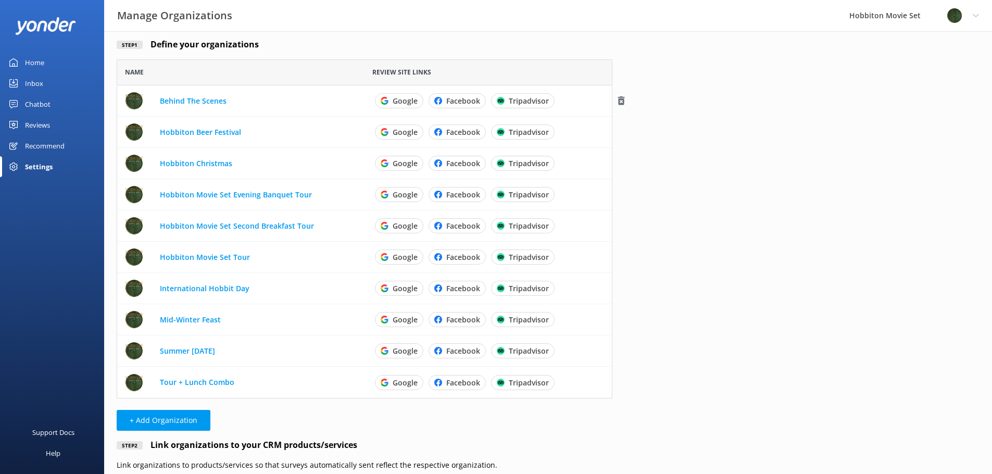
scroll to position [331, 488]
click at [39, 167] on div "Settings" at bounding box center [39, 166] width 28 height 21
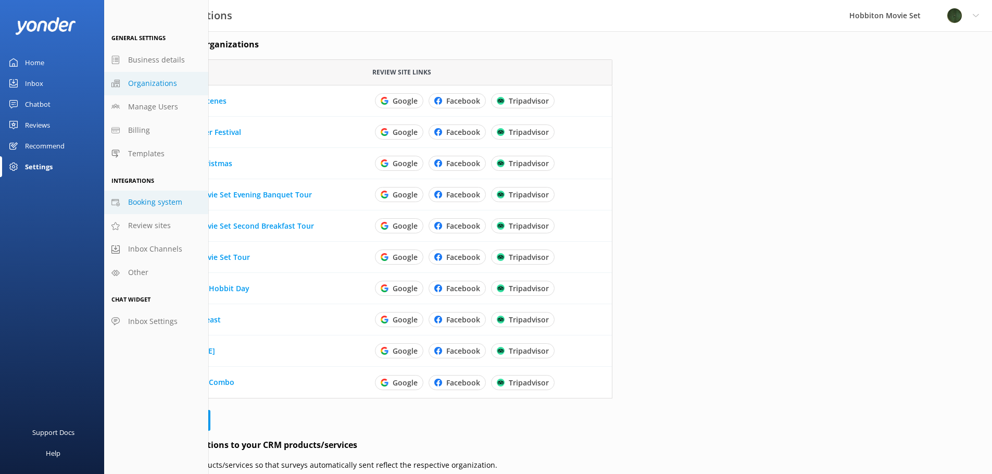
click at [169, 204] on span "Booking system" at bounding box center [155, 201] width 54 height 11
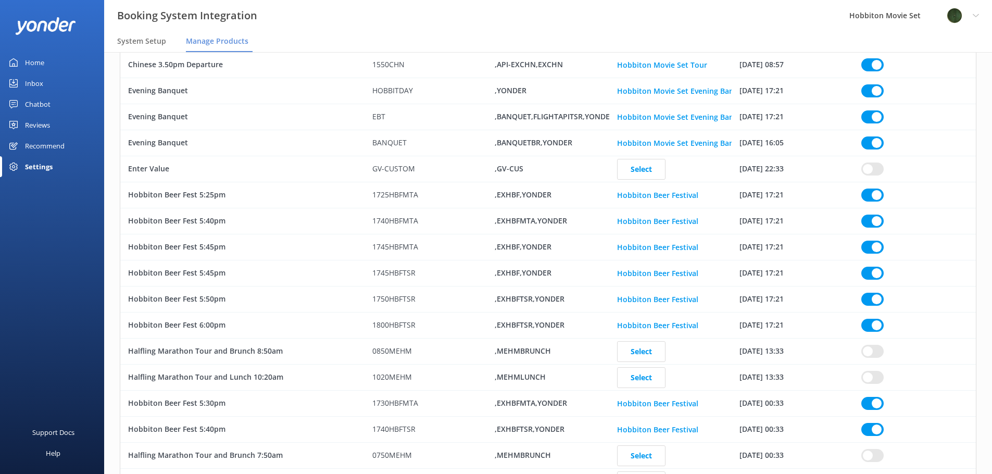
scroll to position [986, 0]
drag, startPoint x: 869, startPoint y: 351, endPoint x: 866, endPoint y: 371, distance: 20.0
checkbox input "true"
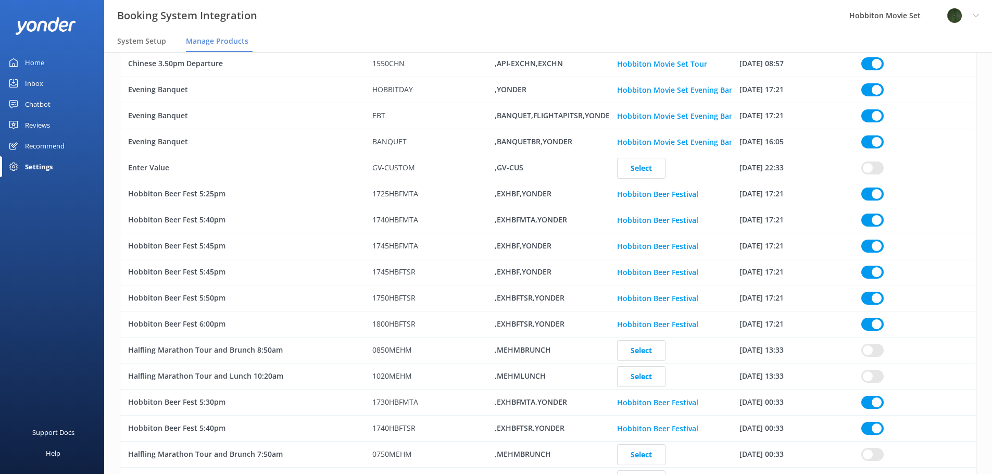
checkbox input "true"
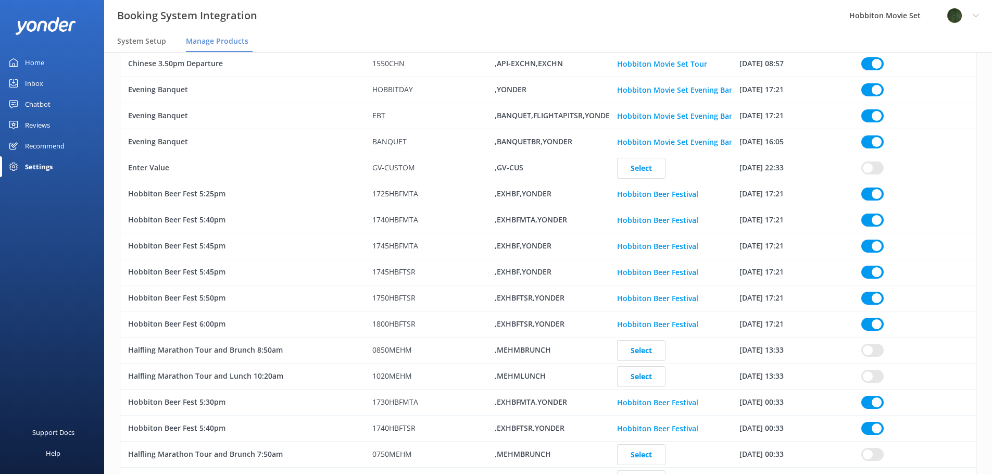
checkbox input "true"
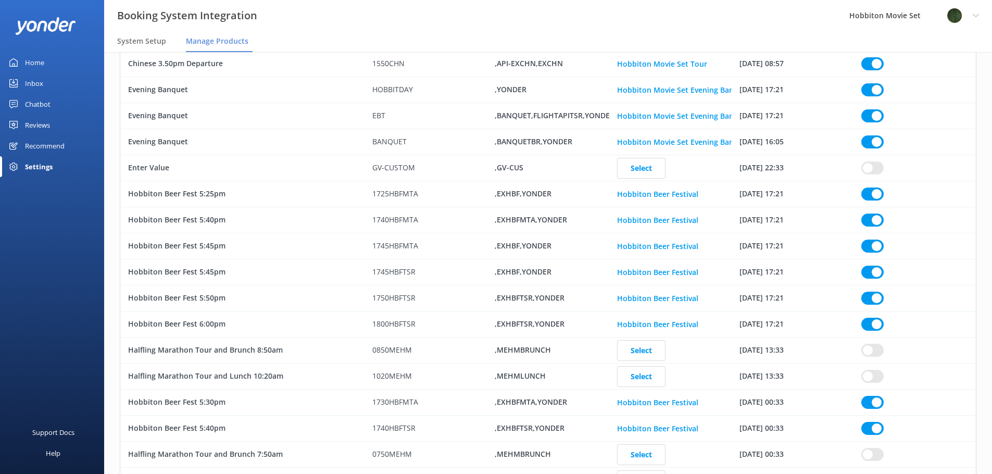
checkbox input "true"
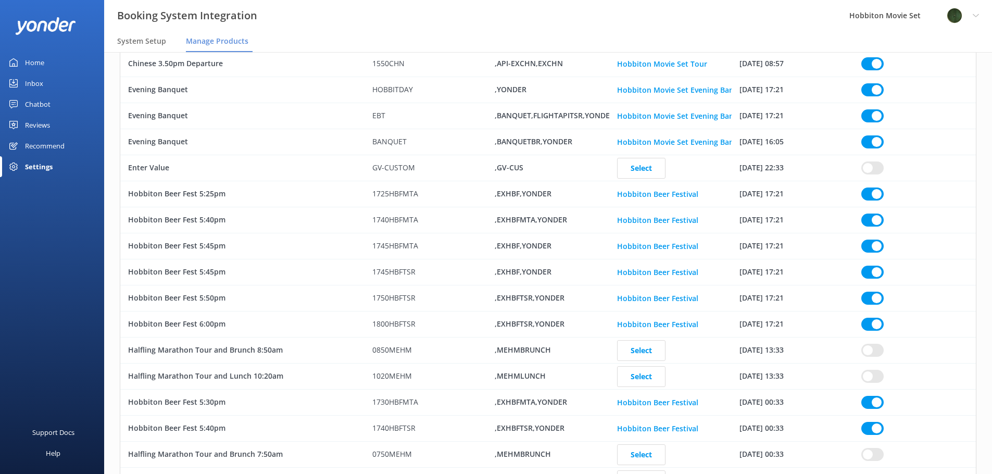
checkbox input "true"
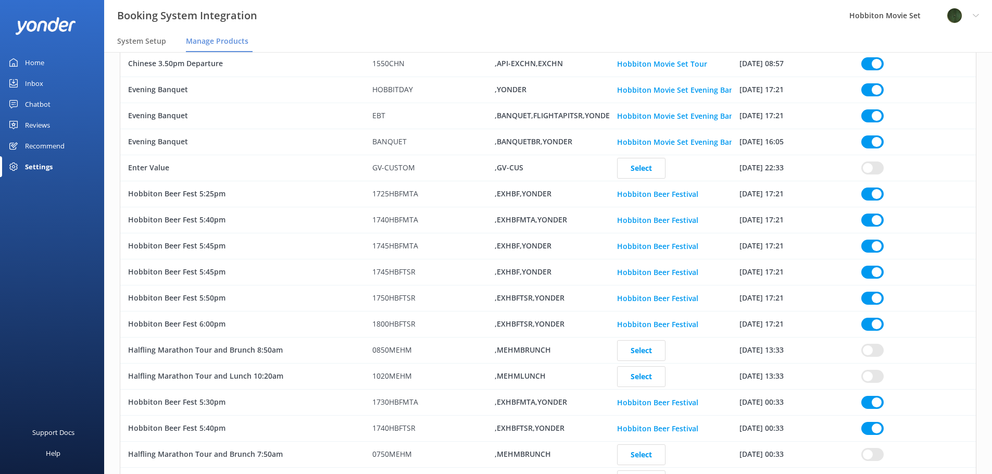
checkbox input "true"
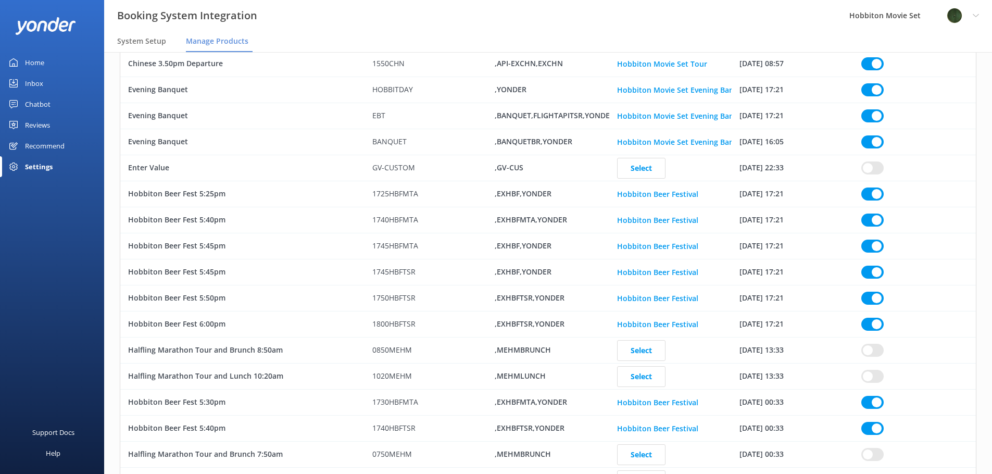
checkbox input "true"
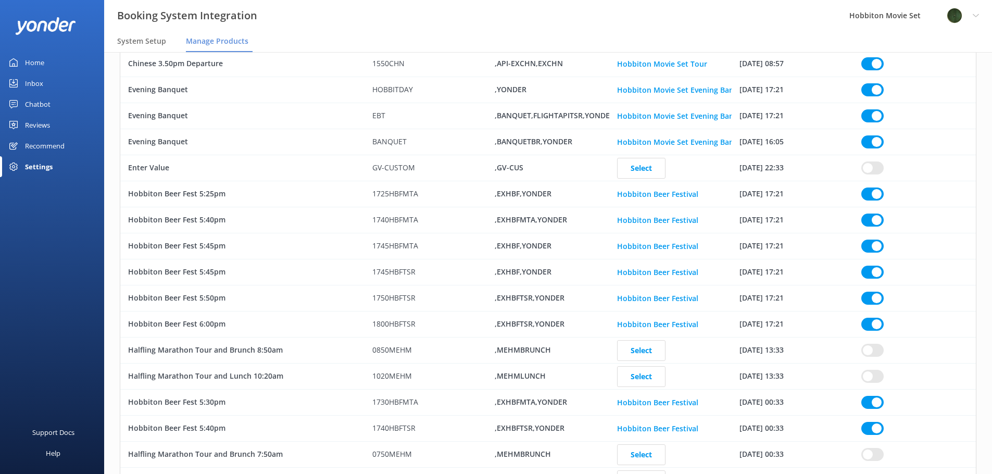
checkbox input "true"
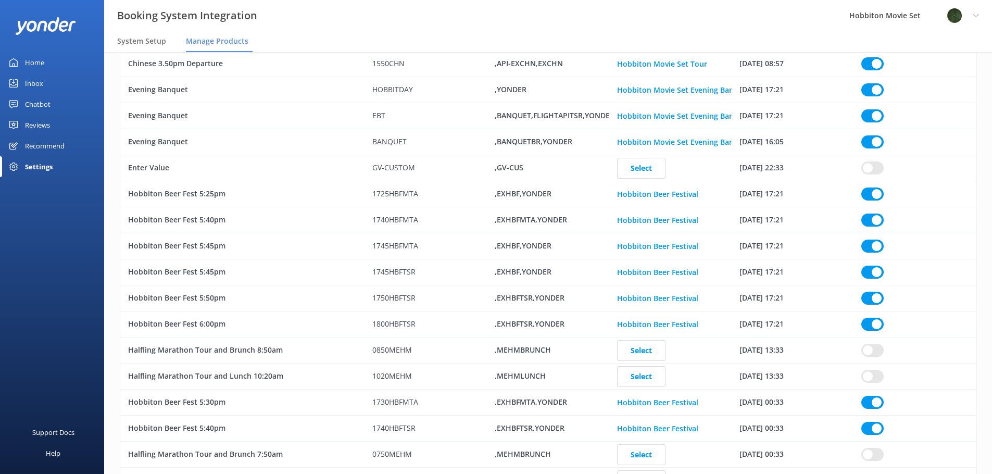
checkbox input "true"
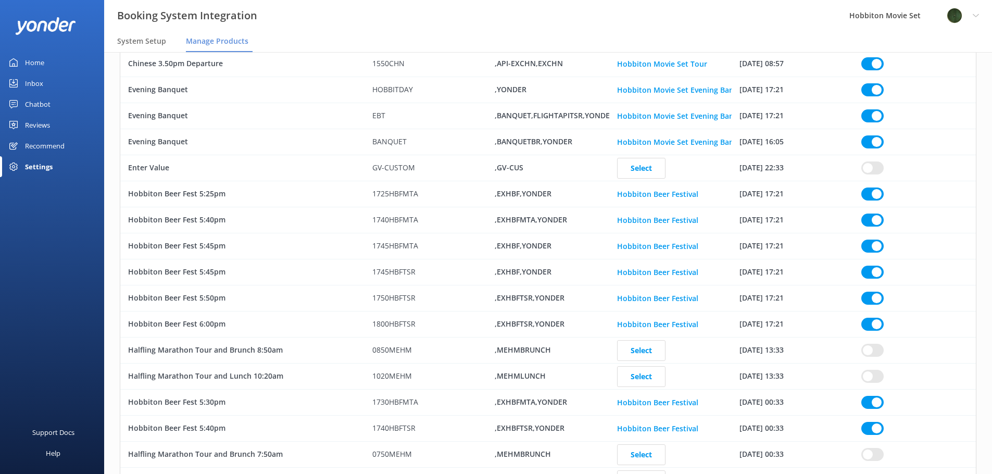
checkbox input "true"
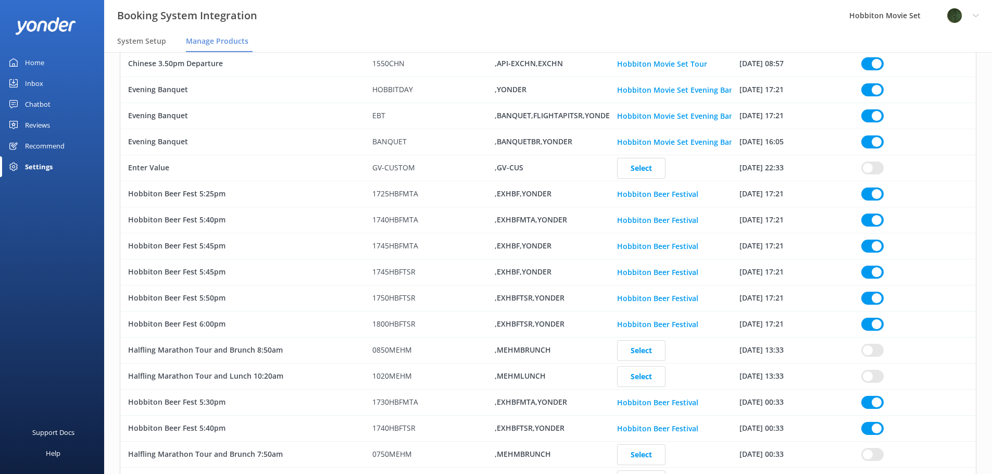
checkbox input "true"
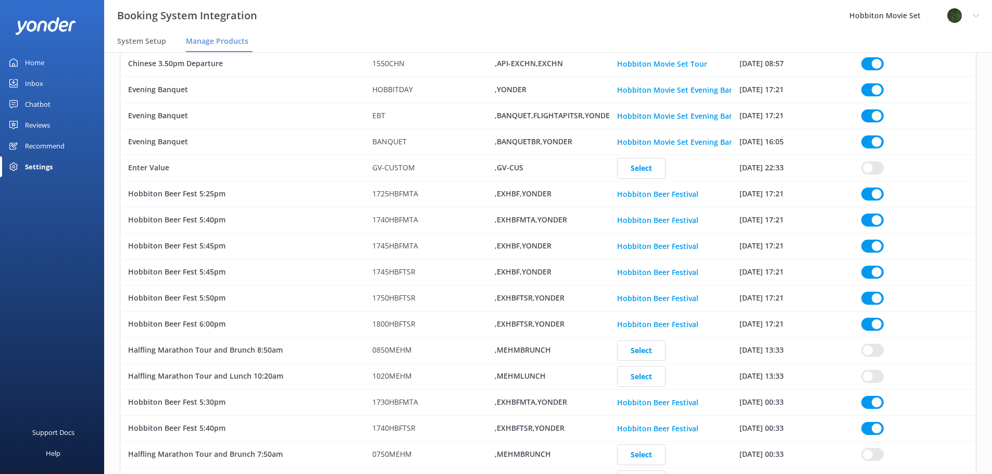
checkbox input "true"
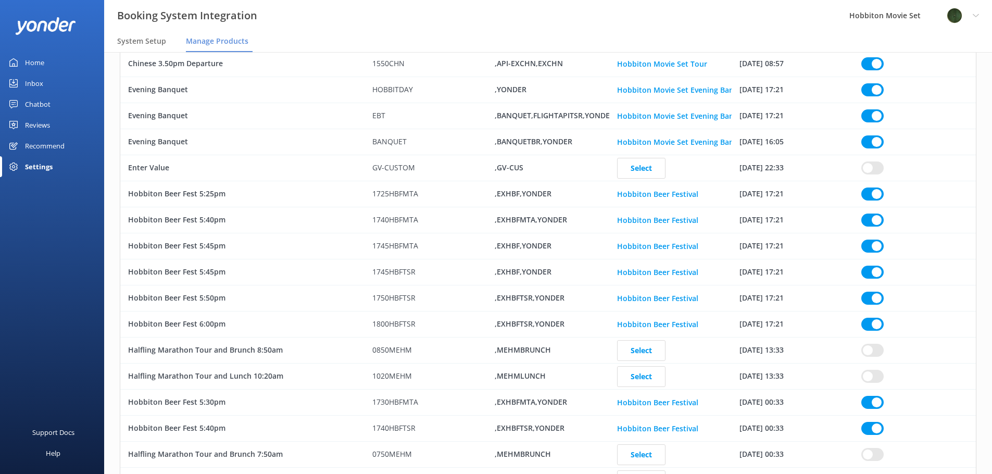
checkbox input "true"
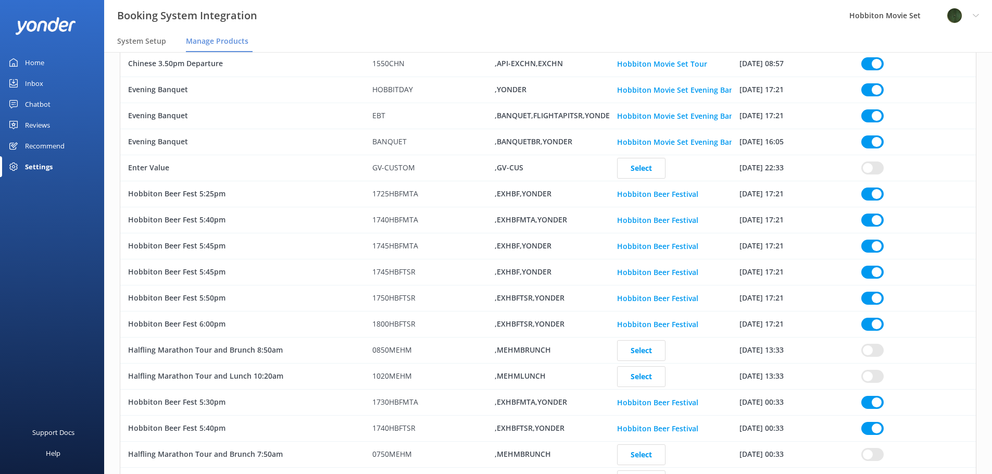
checkbox input "true"
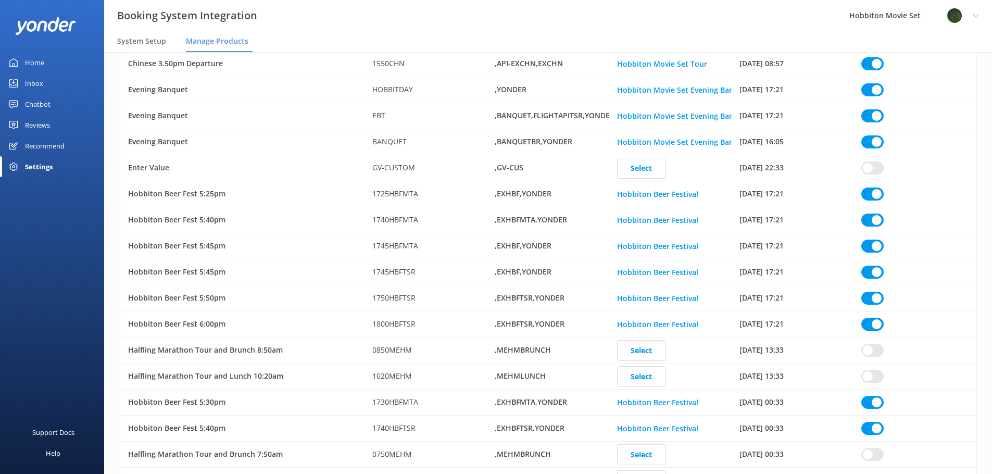
checkbox input "true"
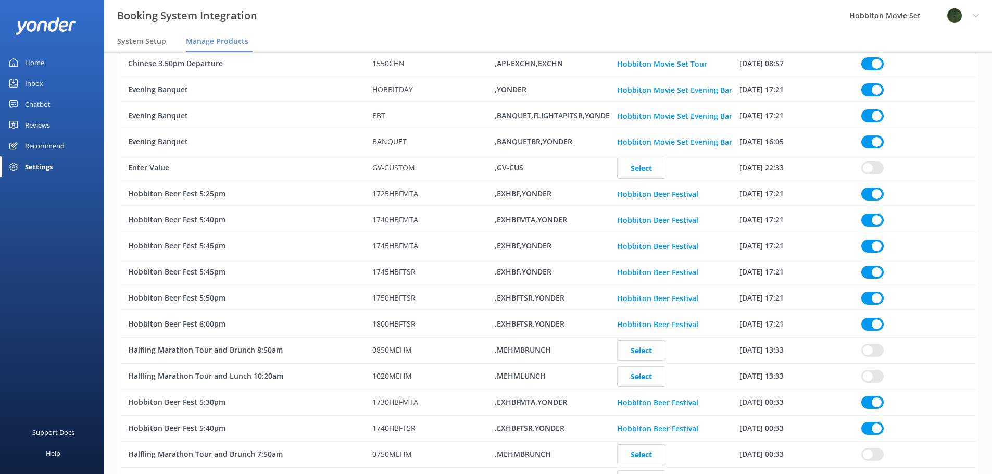
checkbox input "true"
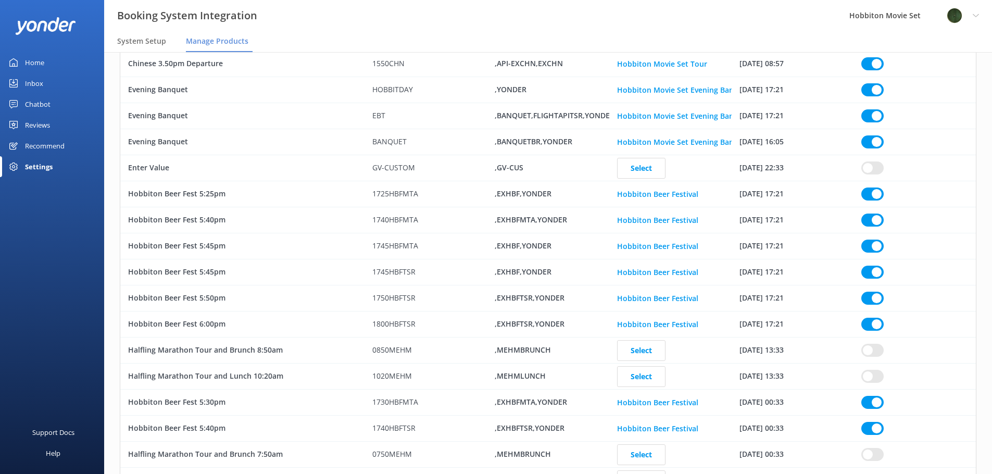
checkbox input "true"
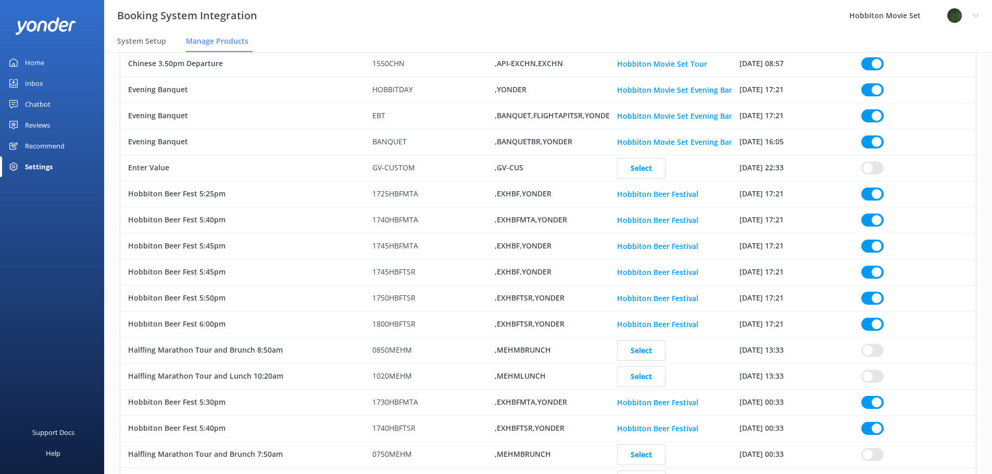
checkbox input "true"
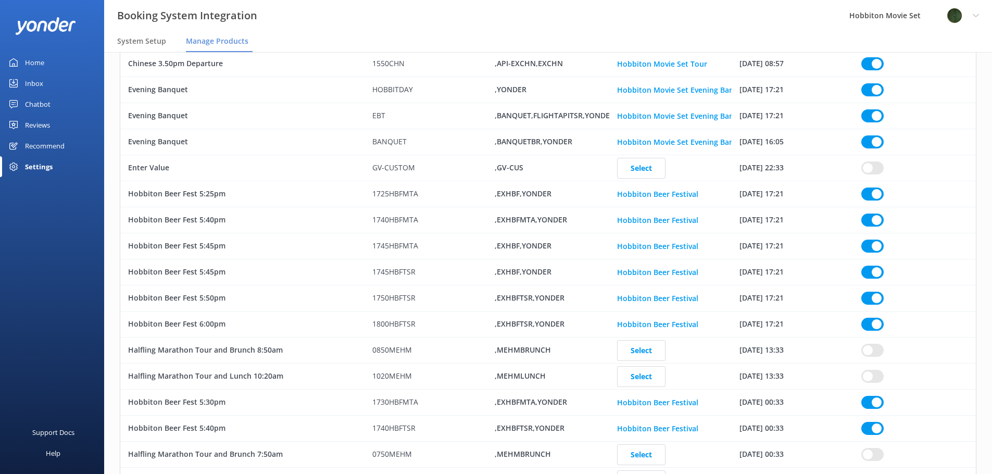
checkbox input "true"
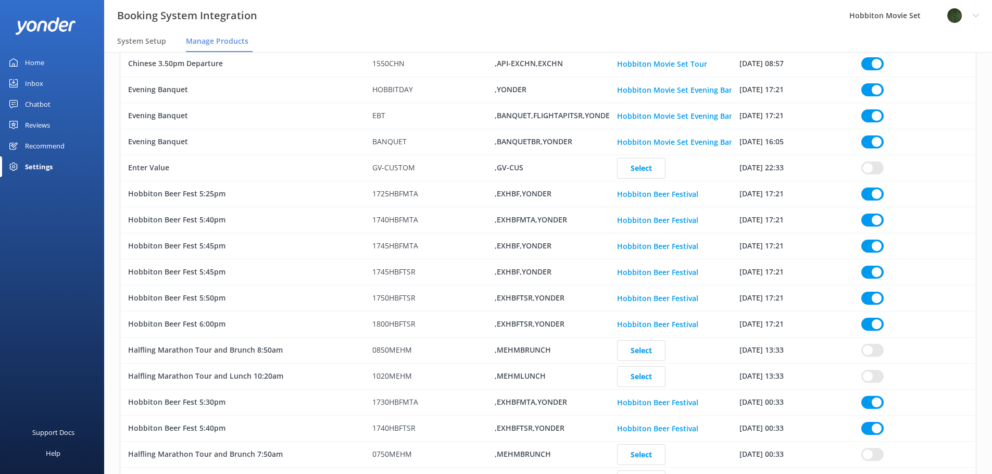
checkbox input "true"
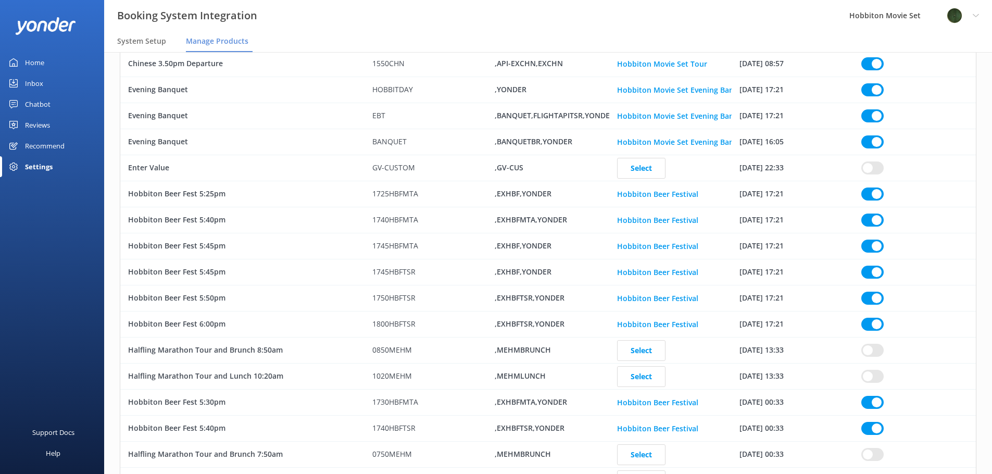
checkbox input "true"
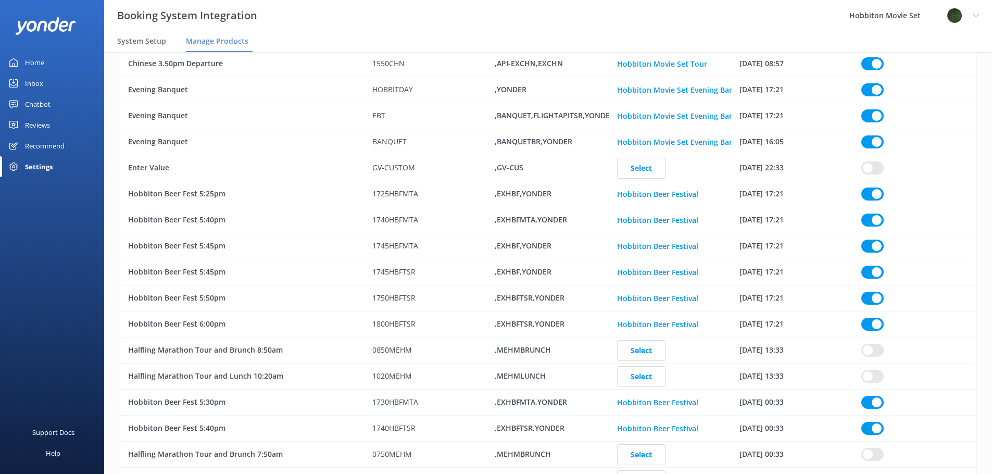
checkbox input "true"
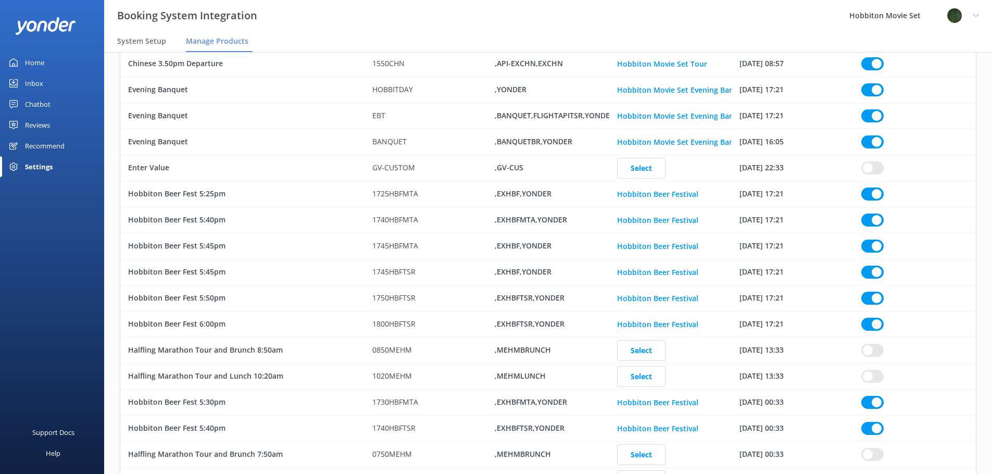
checkbox input "true"
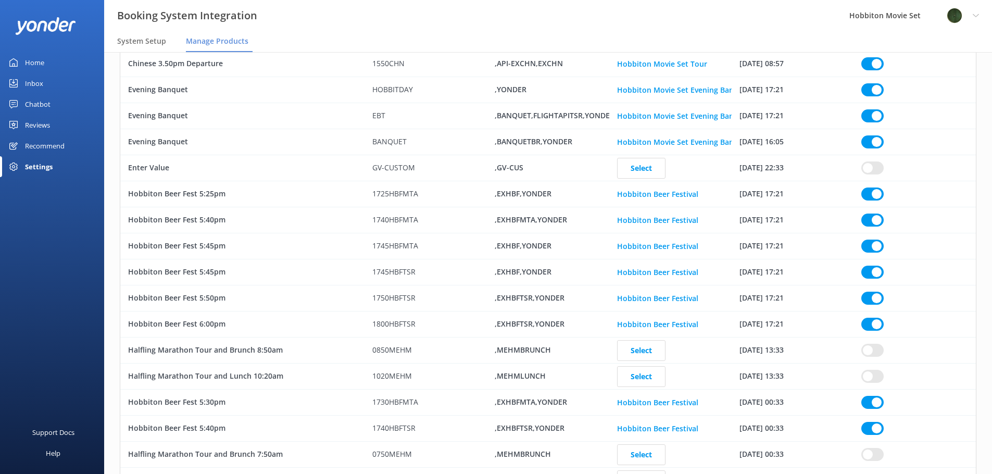
checkbox input "true"
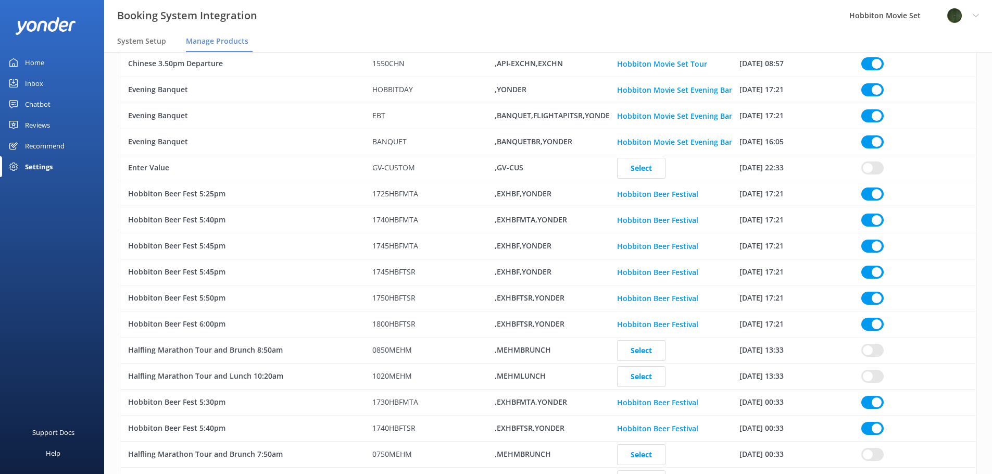
checkbox input "true"
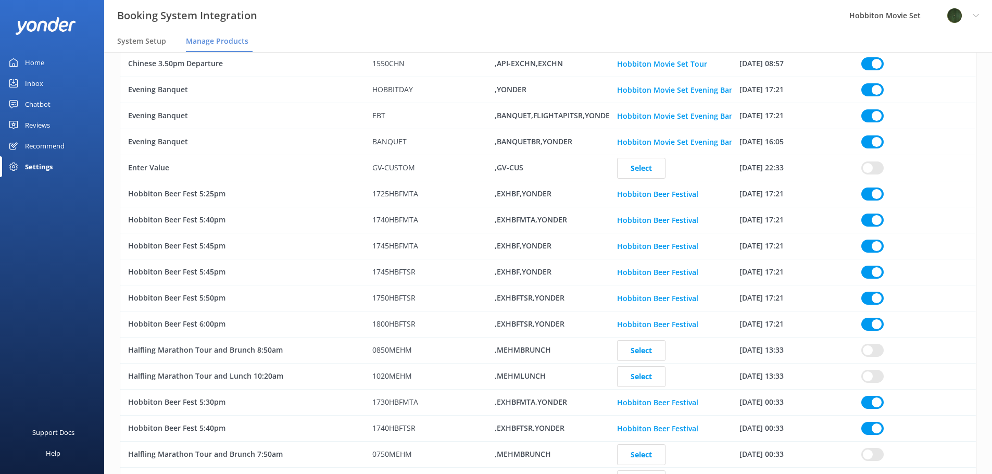
checkbox input "true"
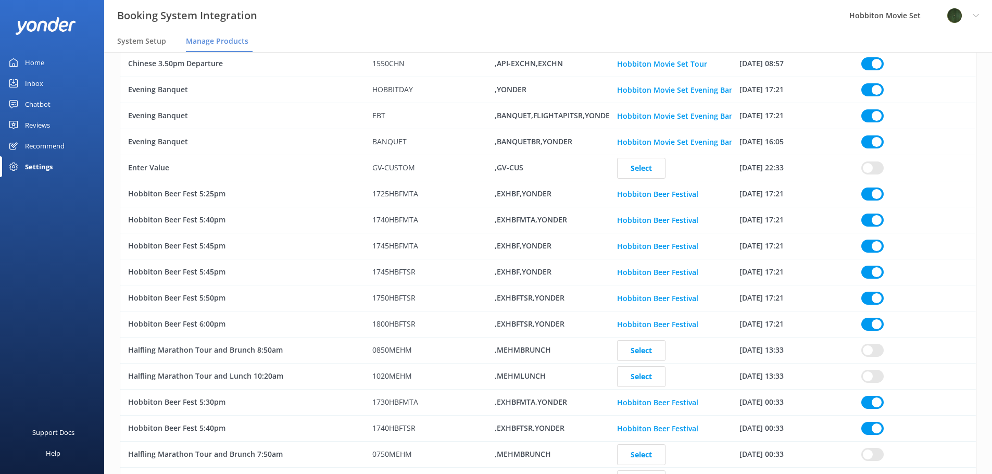
checkbox input "true"
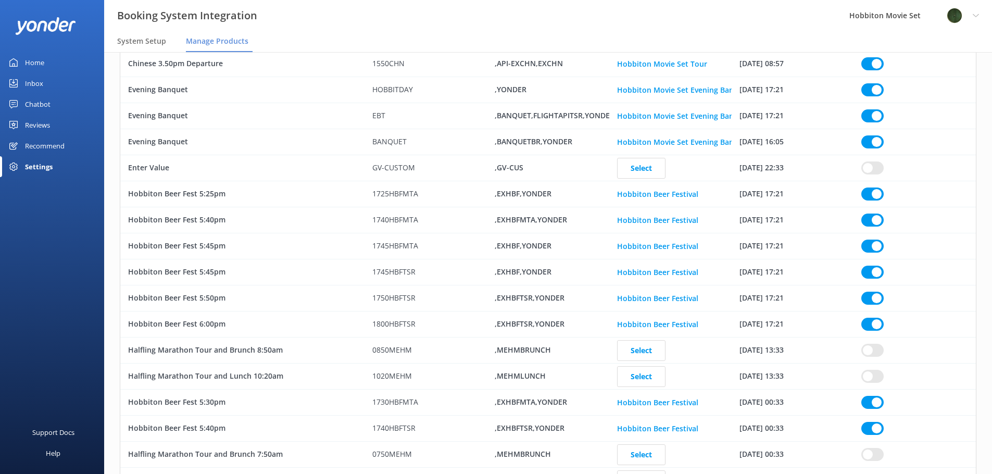
checkbox input "true"
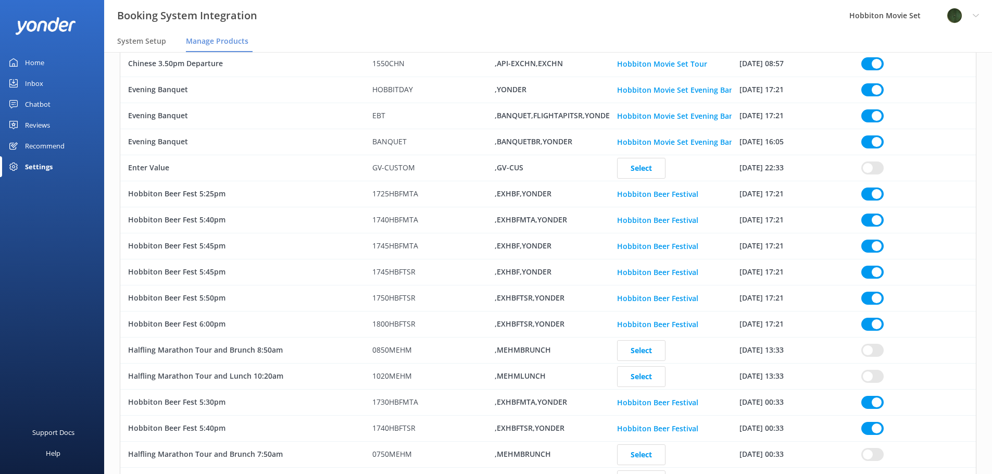
checkbox input "true"
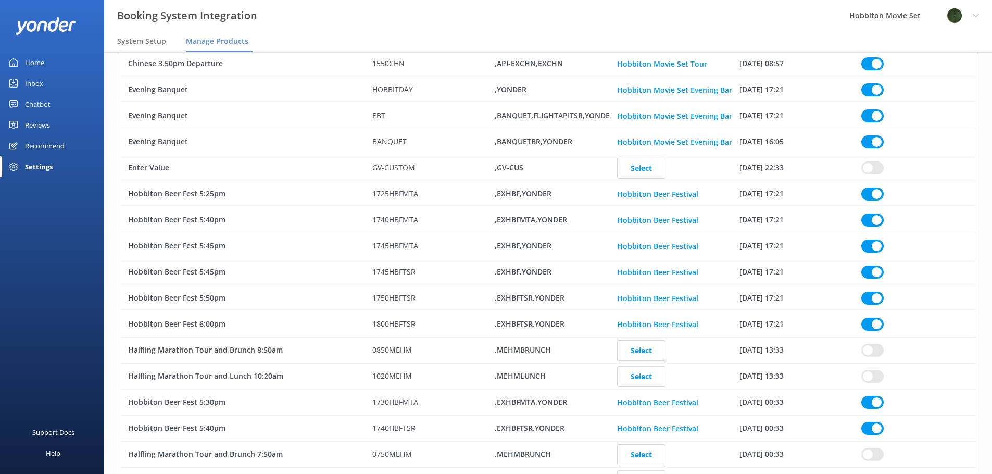
checkbox input "true"
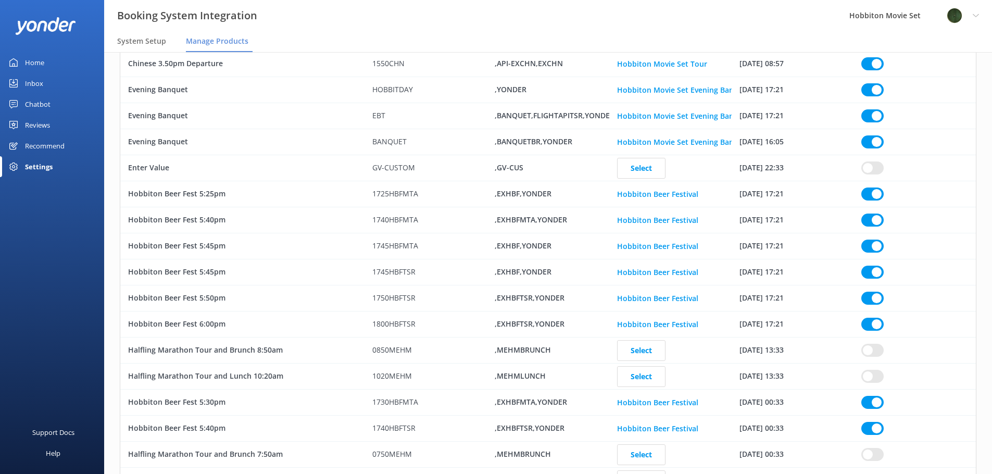
checkbox input "true"
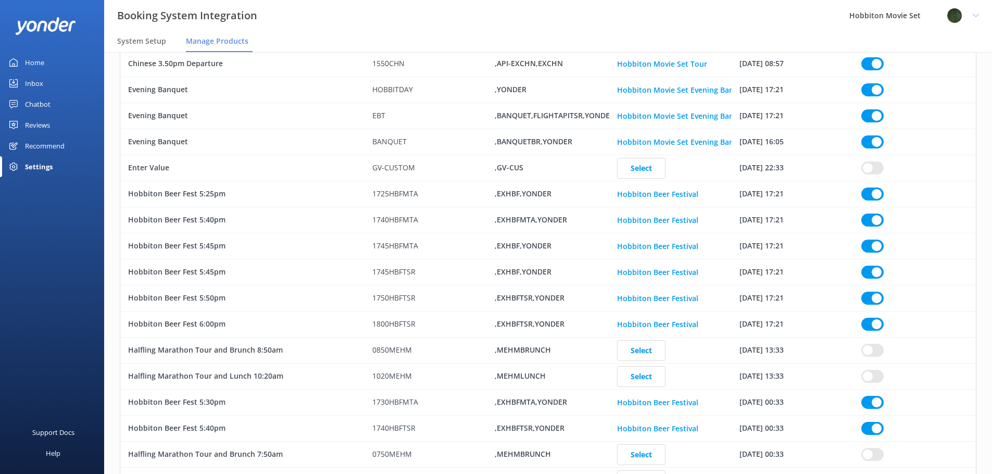
checkbox input "true"
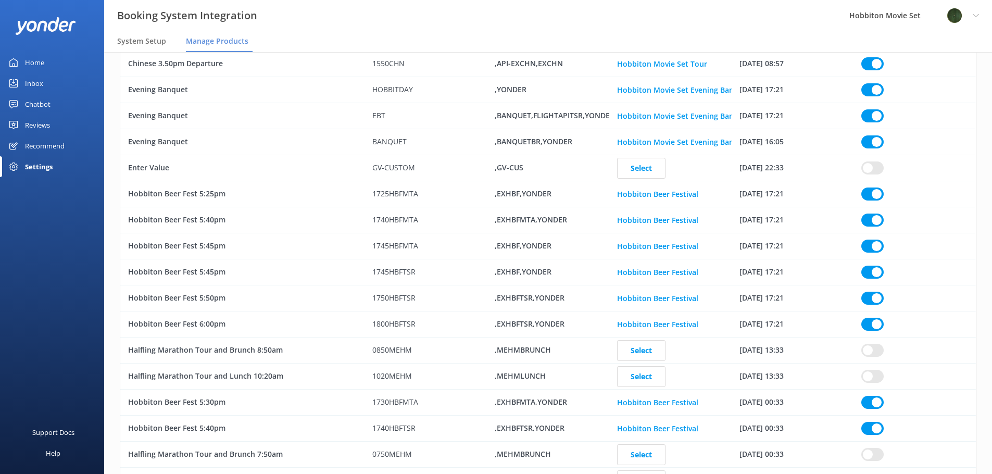
checkbox input "true"
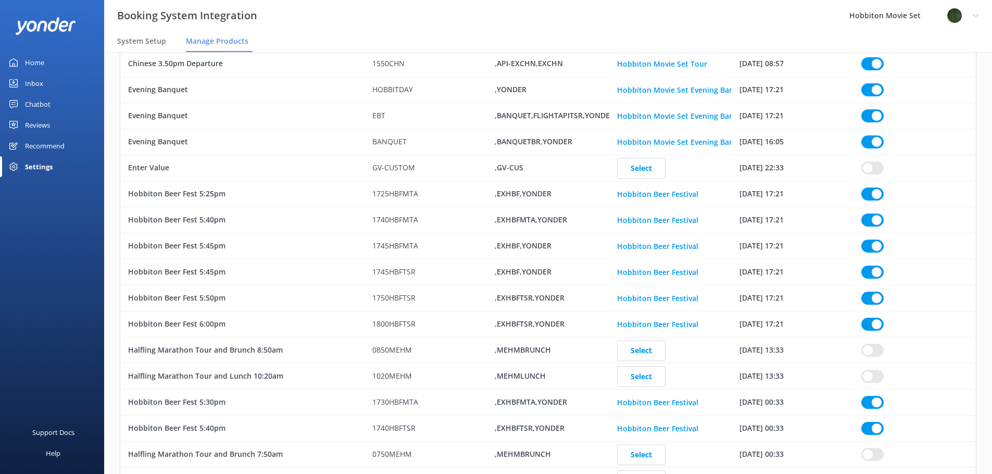
checkbox input "true"
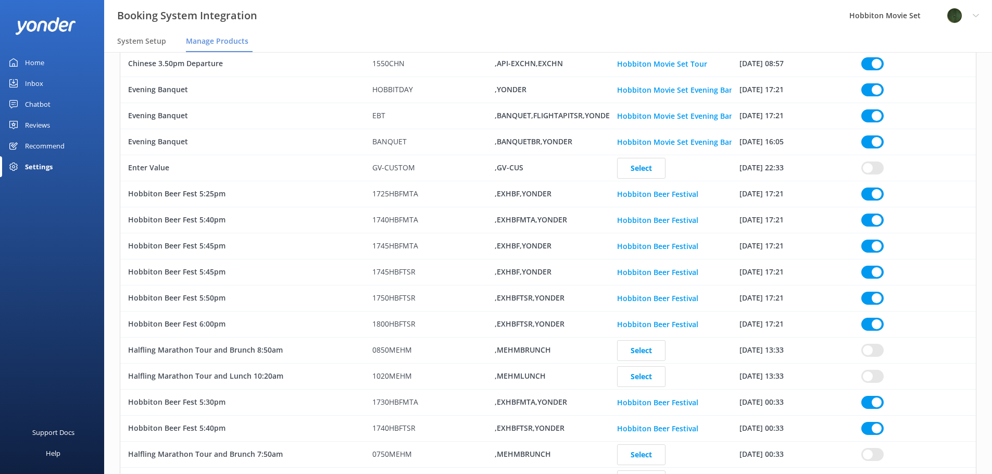
checkbox input "true"
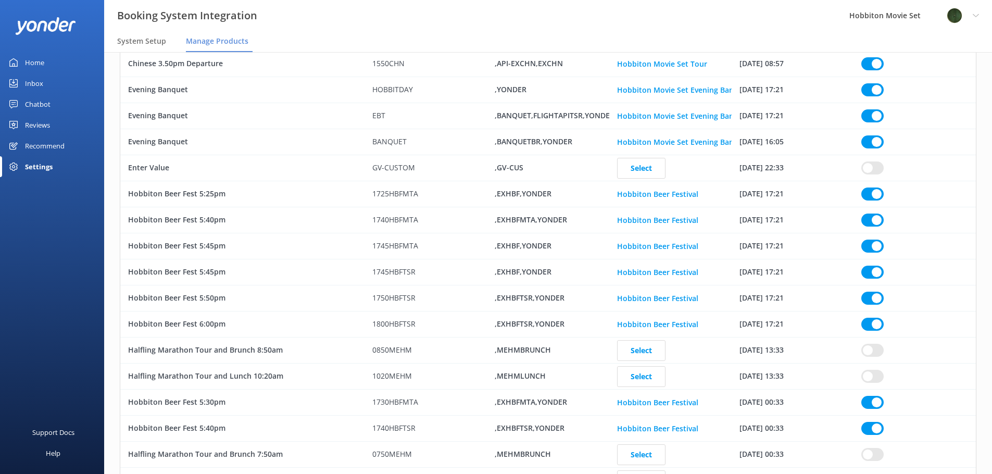
checkbox input "true"
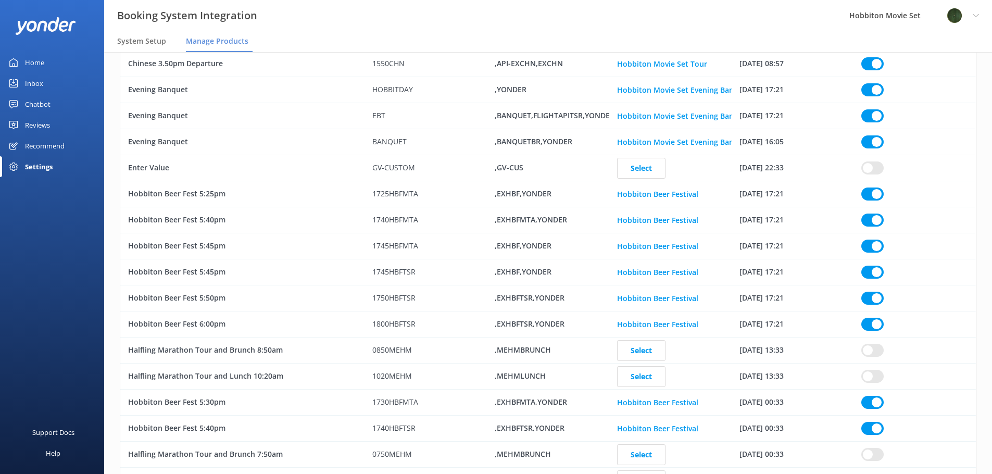
checkbox input "true"
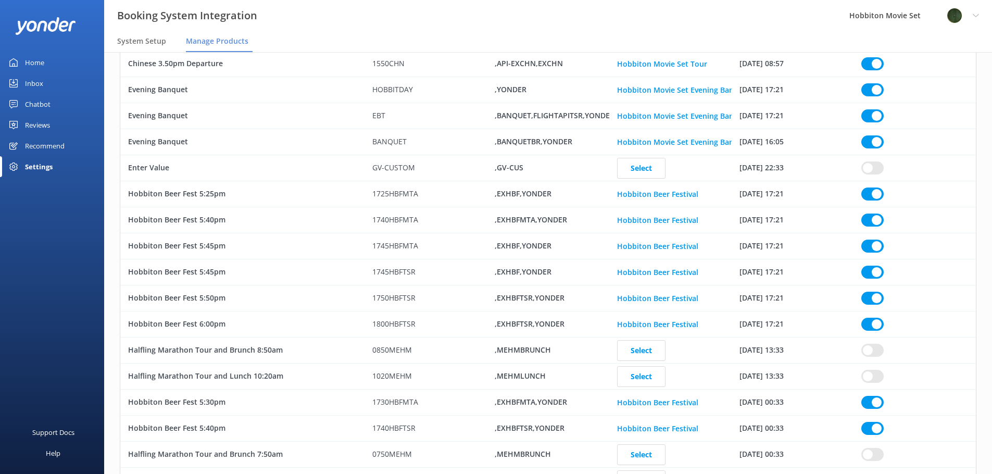
checkbox input "true"
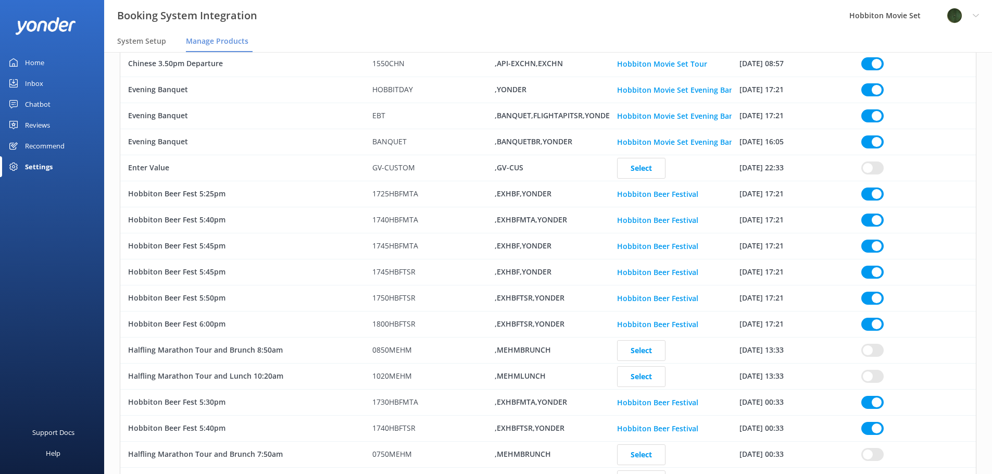
checkbox input "true"
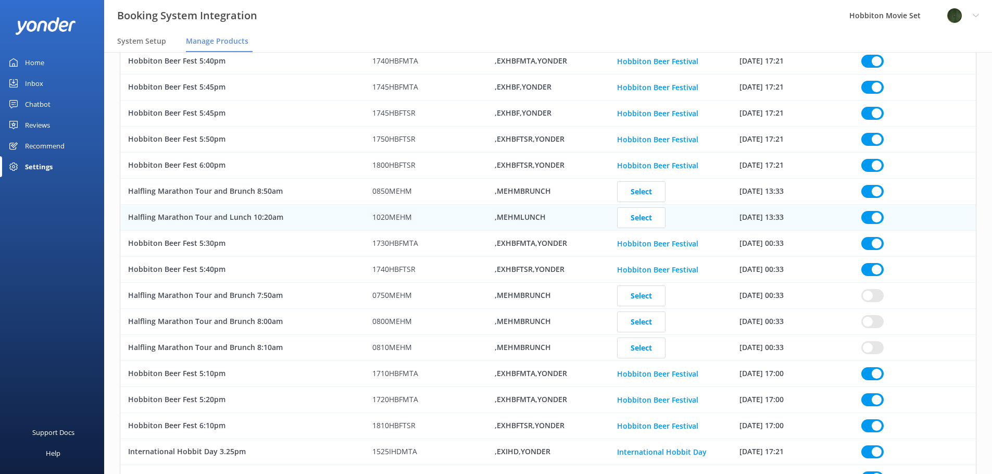
scroll to position [1193, 0]
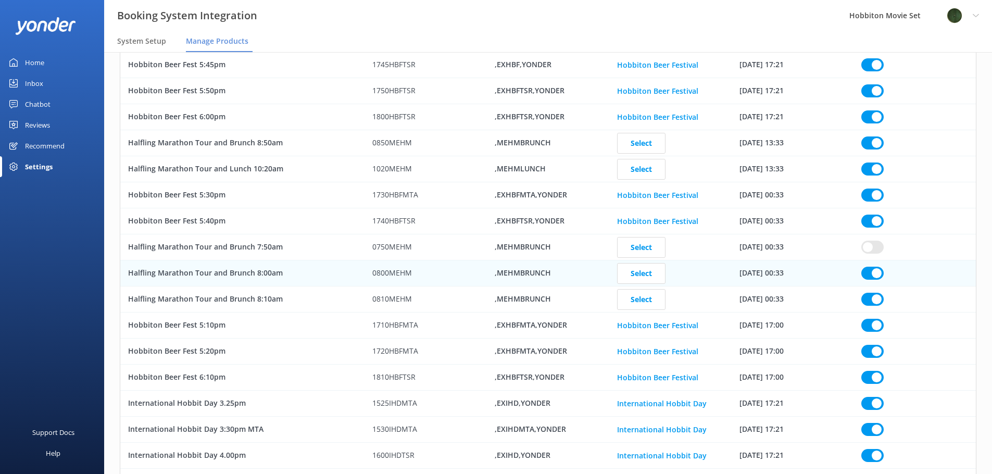
drag, startPoint x: 867, startPoint y: 248, endPoint x: 844, endPoint y: 281, distance: 39.9
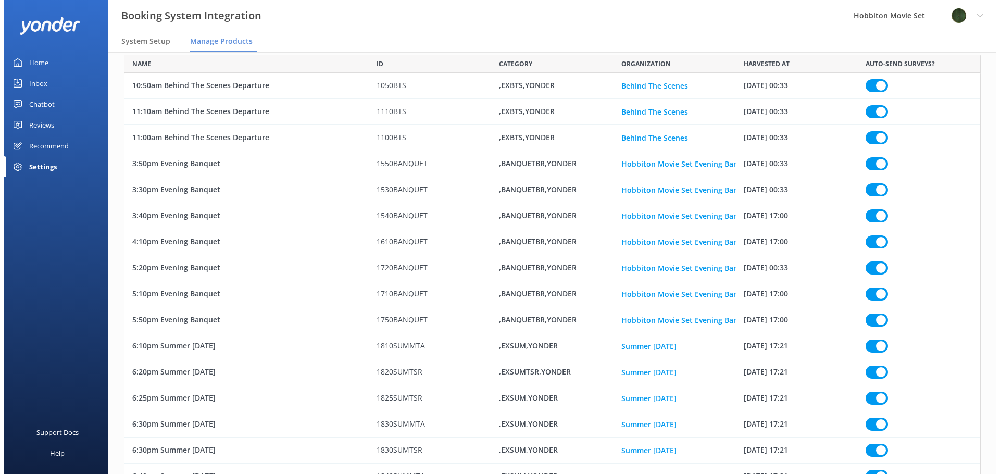
scroll to position [0, 0]
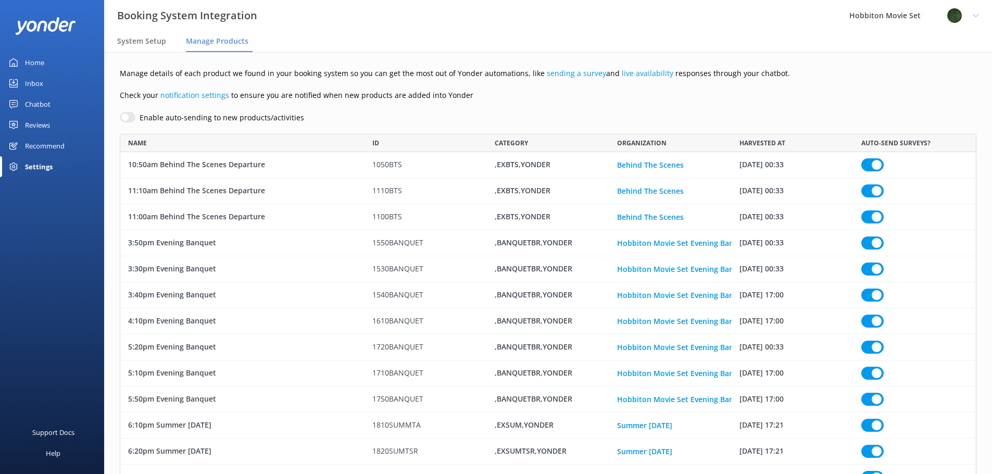
click at [41, 103] on div "Chatbot" at bounding box center [38, 104] width 26 height 21
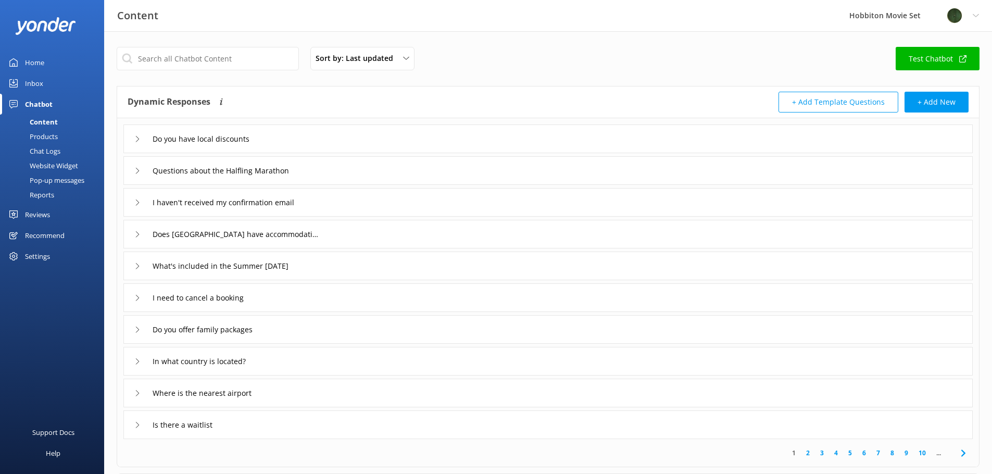
click at [60, 163] on div "Website Widget" at bounding box center [42, 165] width 72 height 15
